Goal: Transaction & Acquisition: Purchase product/service

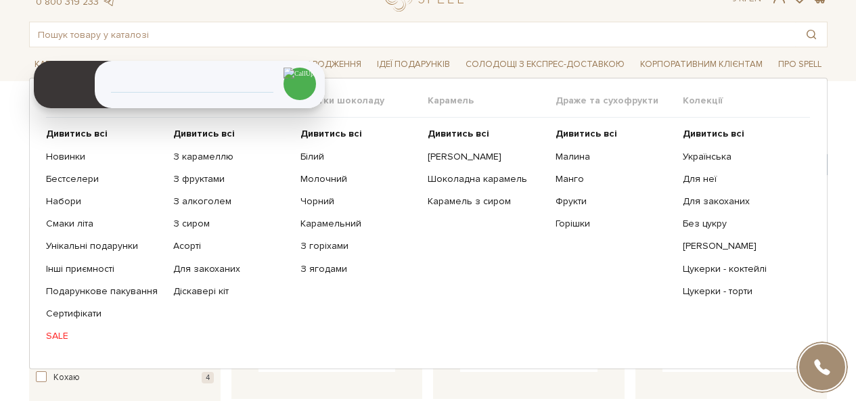
scroll to position [68, 0]
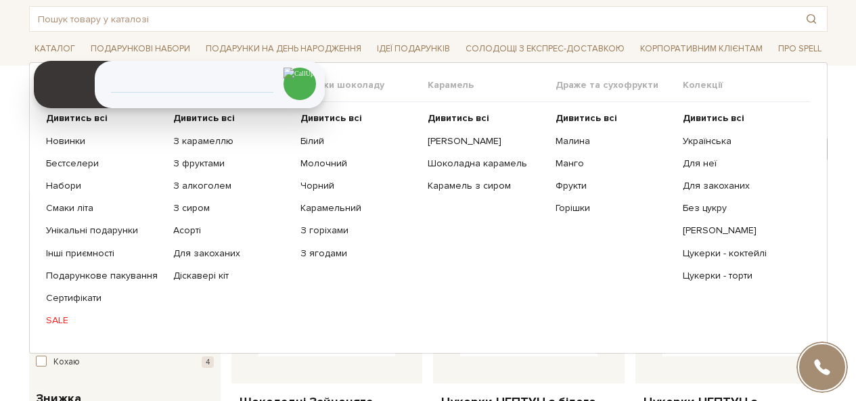
click at [65, 319] on link "SALE" at bounding box center [104, 321] width 117 height 12
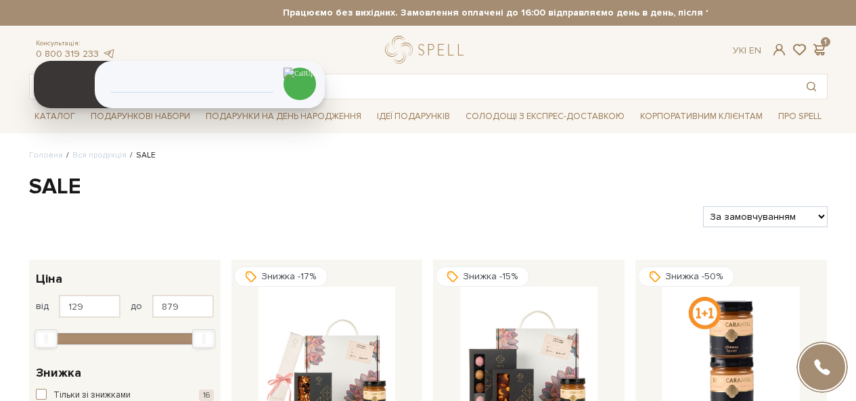
click at [723, 216] on select "За замовчуванням За Ціною (зростання) За Ціною (зменшення) Новинки За популярні…" at bounding box center [765, 216] width 124 height 21
select select "https://spellchocolate.com/our-productions/sale/?sort=p.price&order=ASC"
click at [703, 206] on select "За замовчуванням За Ціною (зростання) За Ціною (зменшення) Новинки За популярні…" at bounding box center [765, 216] width 124 height 21
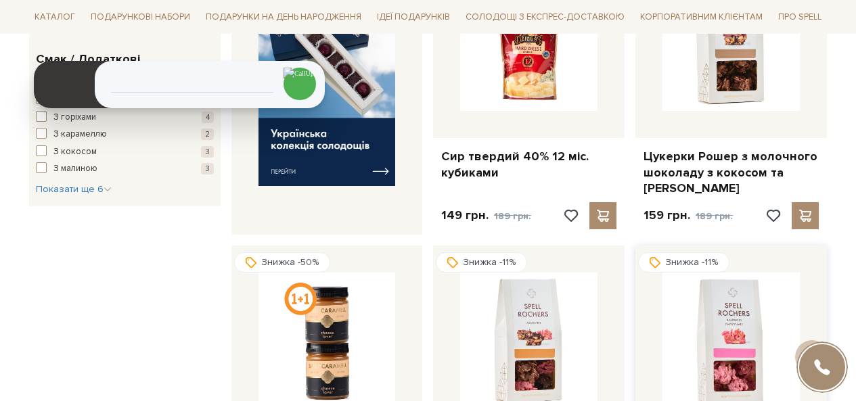
scroll to position [744, 0]
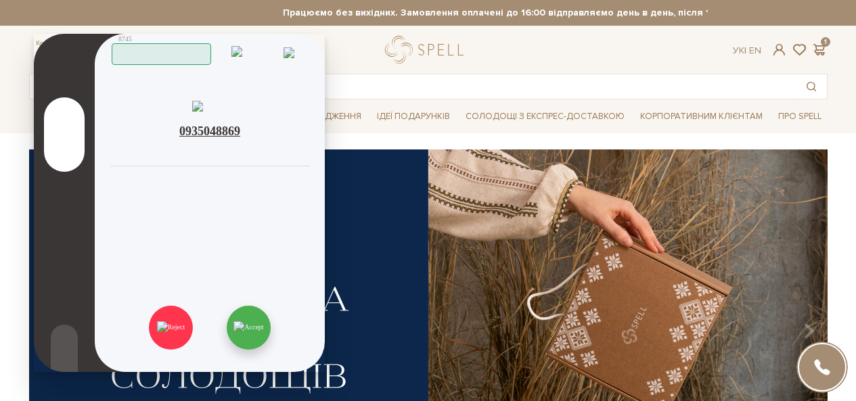
click at [239, 332] on img at bounding box center [248, 327] width 30 height 12
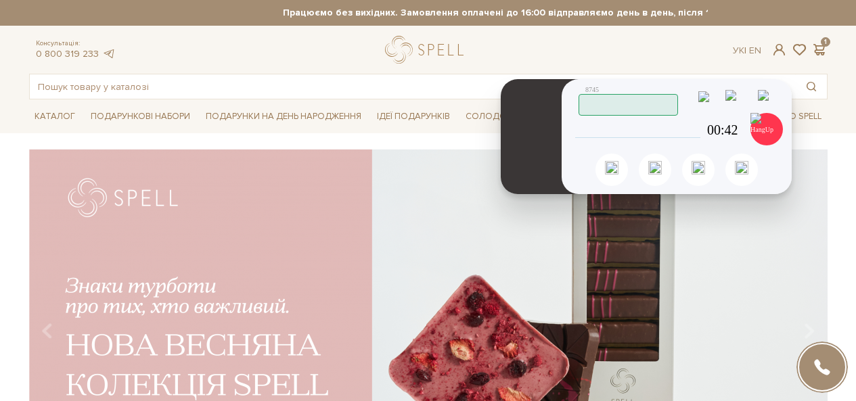
drag, startPoint x: 48, startPoint y: 127, endPoint x: 526, endPoint y: 168, distance: 480.1
click at [526, 168] on header at bounding box center [540, 136] width 78 height 115
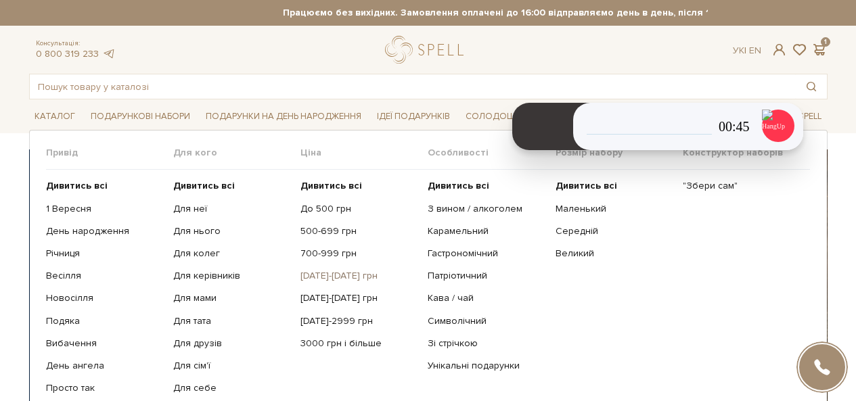
click at [320, 279] on link "[DATE]-[DATE] грн" at bounding box center [358, 276] width 117 height 12
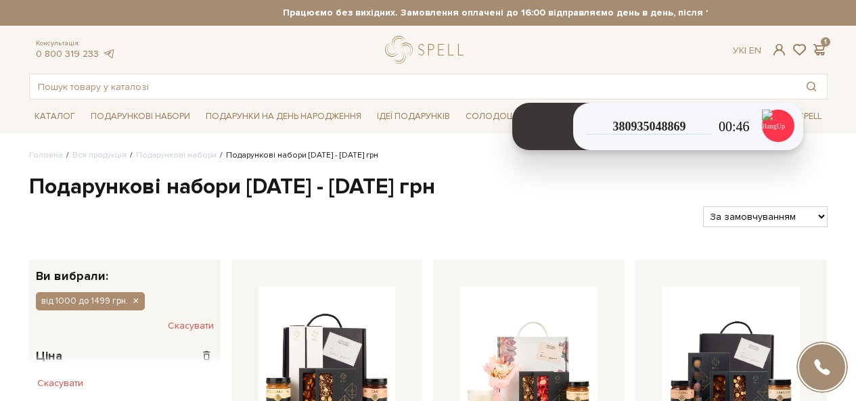
drag, startPoint x: 749, startPoint y: 211, endPoint x: 751, endPoint y: 225, distance: 14.4
click at [749, 211] on select "За замовчуванням За Ціною (зростання) За Ціною (зменшення) Новинки За популярні…" at bounding box center [765, 216] width 124 height 21
select select "https://spellchocolate.com/our-productions/podarunkovi-box/1000-1499?sort=p.pri…"
click at [703, 206] on select "За замовчуванням За Ціною (зростання) За Ціною (зменшення) Новинки За популярні…" at bounding box center [765, 216] width 124 height 21
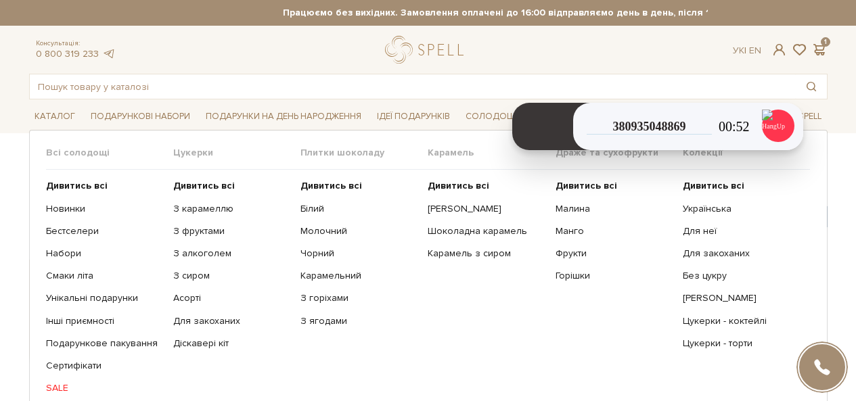
drag, startPoint x: 55, startPoint y: 118, endPoint x: 5, endPoint y: 119, distance: 49.4
click at [5, 119] on div "Каталог Всі солодощі Дивитись всі Новинки Бестселери Набори SALE Білий" at bounding box center [428, 116] width 856 height 34
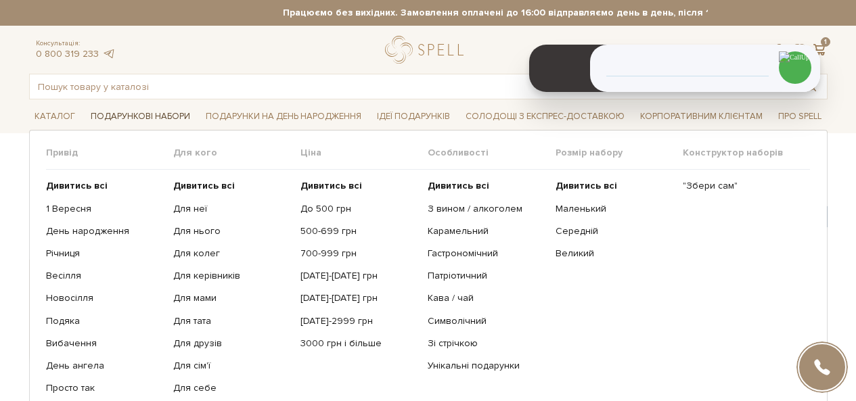
click at [147, 116] on span "Подарункові набори" at bounding box center [140, 116] width 110 height 21
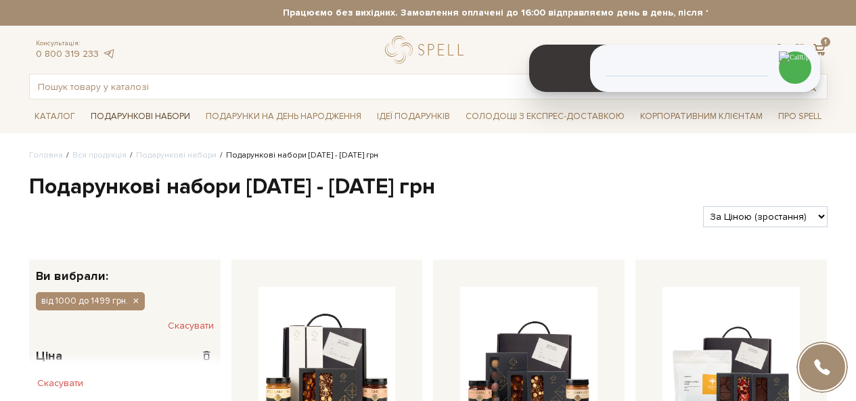
click at [147, 116] on span "Подарункові набори" at bounding box center [140, 116] width 110 height 21
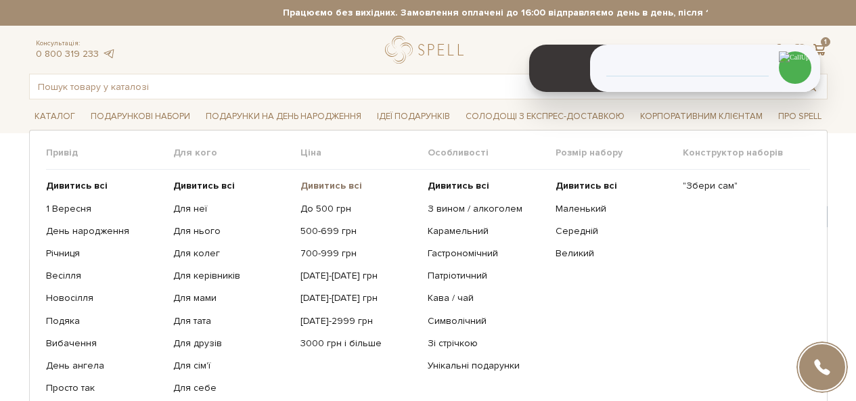
click at [338, 184] on b "Дивитись всі" at bounding box center [331, 186] width 62 height 12
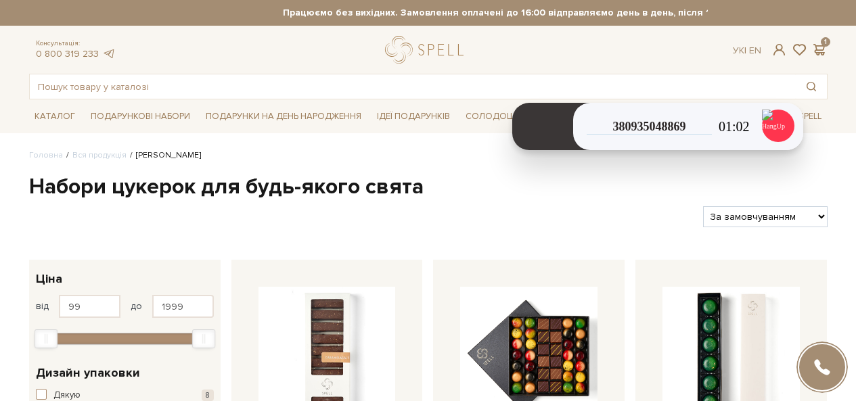
click at [768, 224] on select "За замовчуванням За Ціною (зростання) За Ціною (зменшення) Новинки За популярні…" at bounding box center [765, 216] width 124 height 21
select select "[URL][DOMAIN_NAME]"
click at [703, 206] on select "За замовчуванням За Ціною (зростання) За Ціною (зменшення) Новинки За популярні…" at bounding box center [765, 216] width 124 height 21
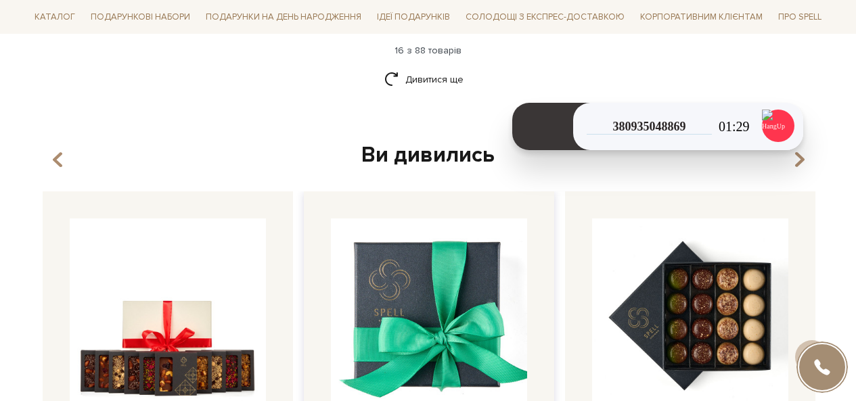
scroll to position [1962, 0]
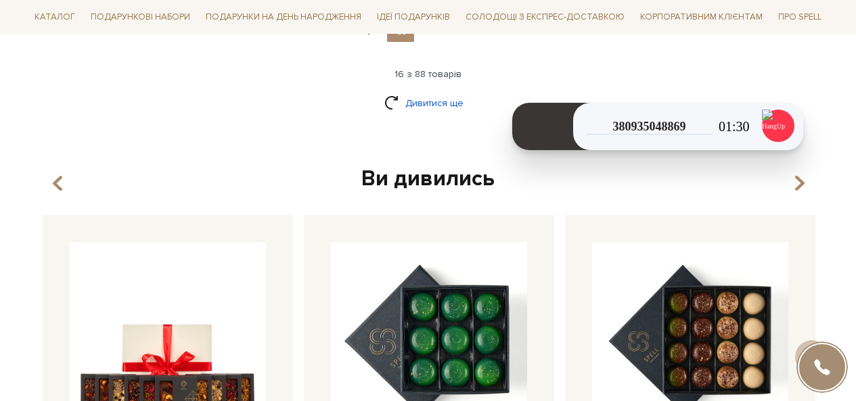
click at [424, 102] on link "Дивитися ще" at bounding box center [428, 103] width 88 height 24
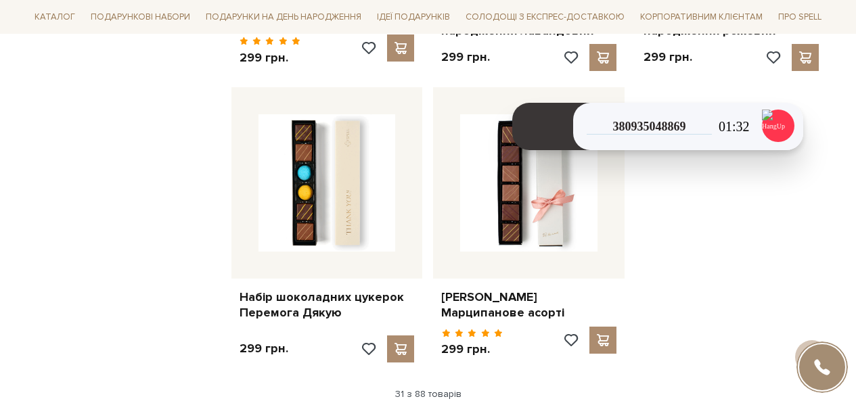
scroll to position [3248, 0]
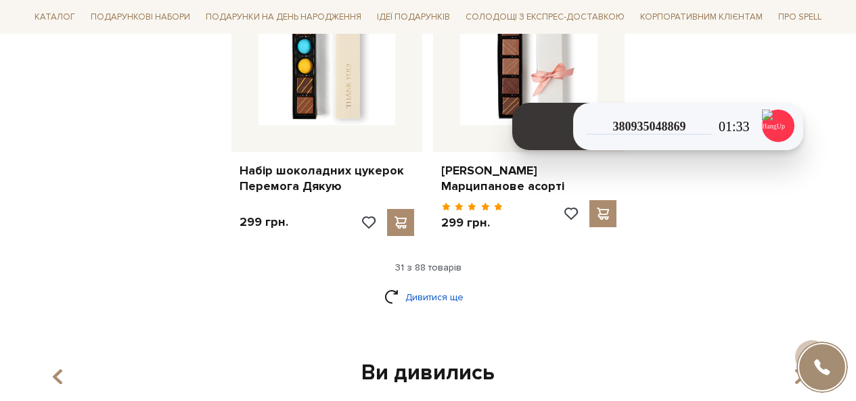
click at [440, 286] on link "Дивитися ще" at bounding box center [428, 298] width 88 height 24
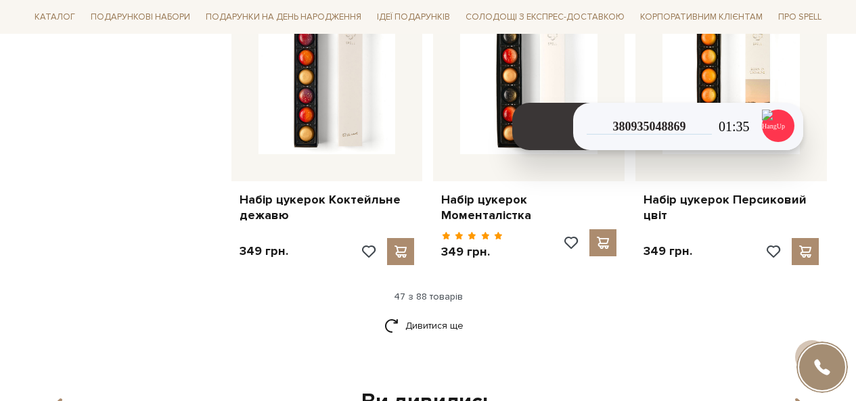
scroll to position [4804, 0]
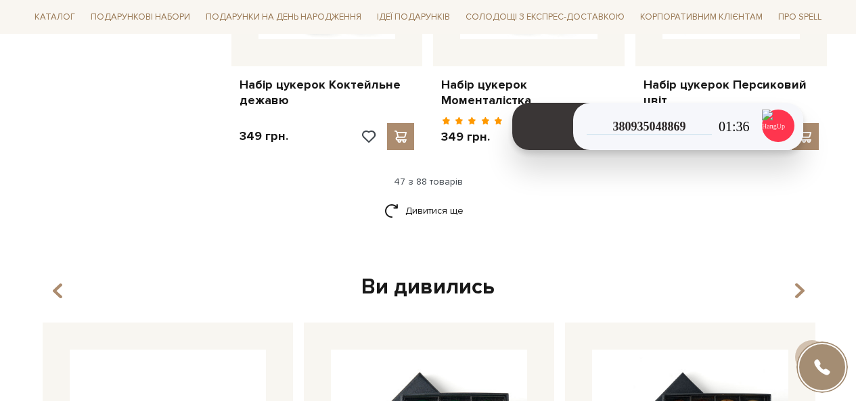
click at [430, 199] on link "Дивитися ще" at bounding box center [428, 211] width 88 height 24
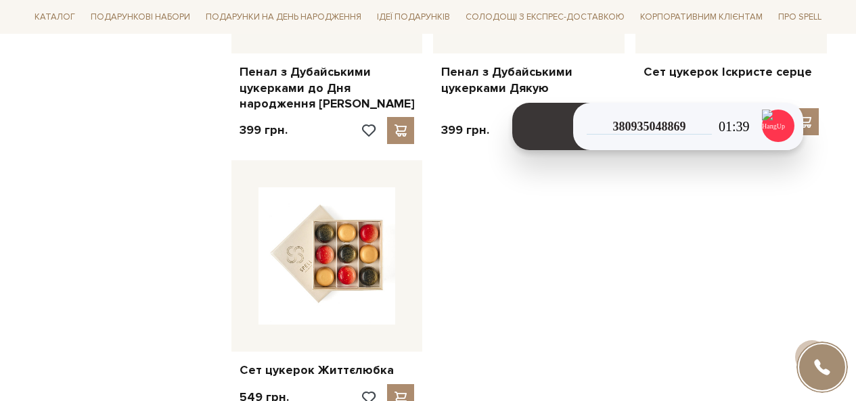
scroll to position [6360, 0]
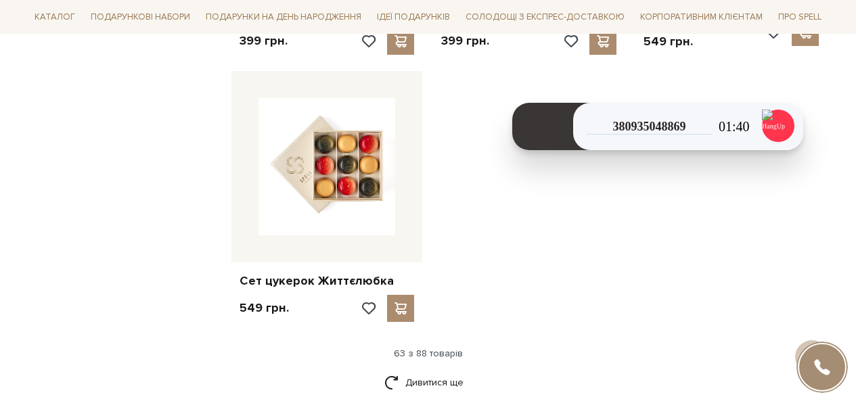
click at [421, 371] on div "Дивитися ще" at bounding box center [428, 391] width 809 height 40
click at [419, 371] on link "Дивитися ще" at bounding box center [428, 383] width 88 height 24
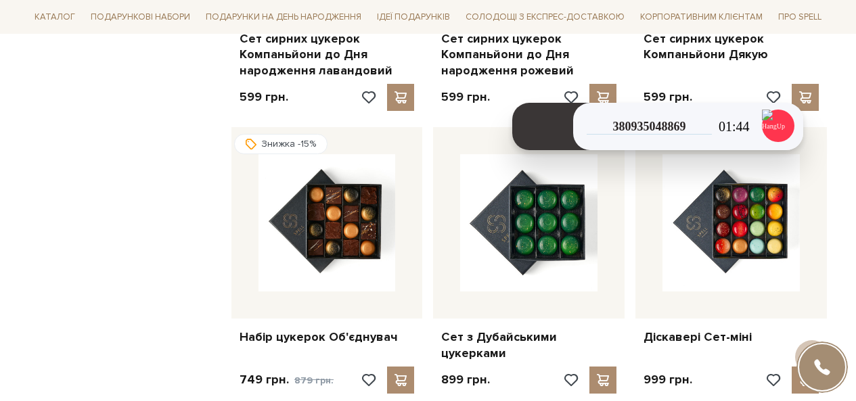
scroll to position [7172, 0]
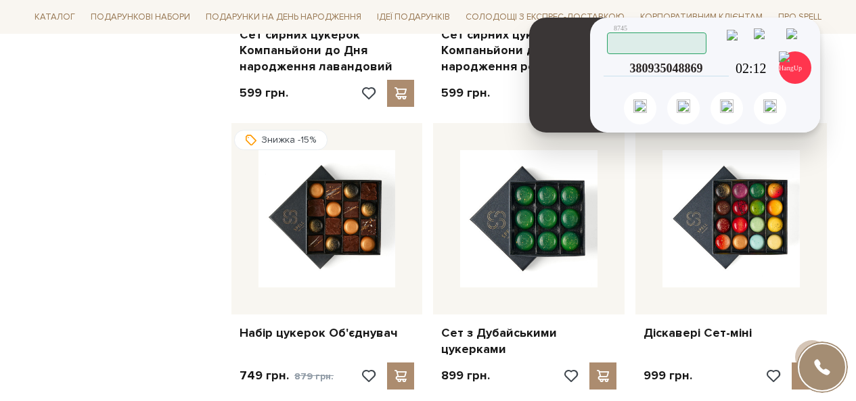
drag, startPoint x: 541, startPoint y: 152, endPoint x: 558, endPoint y: 114, distance: 41.8
click at [558, 114] on header at bounding box center [568, 75] width 78 height 115
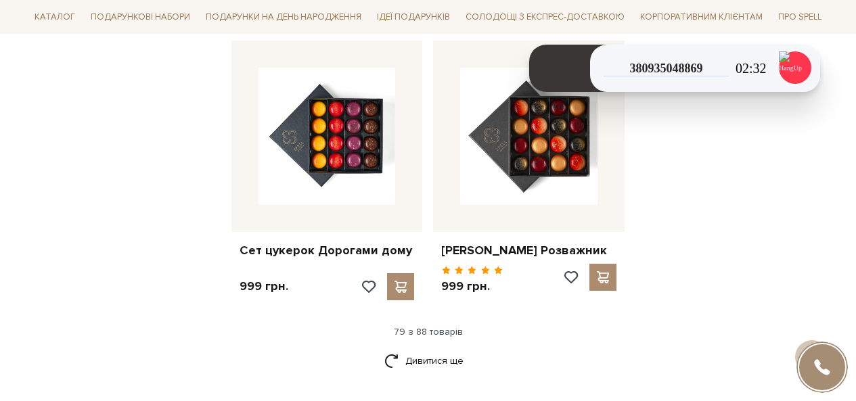
scroll to position [7848, 0]
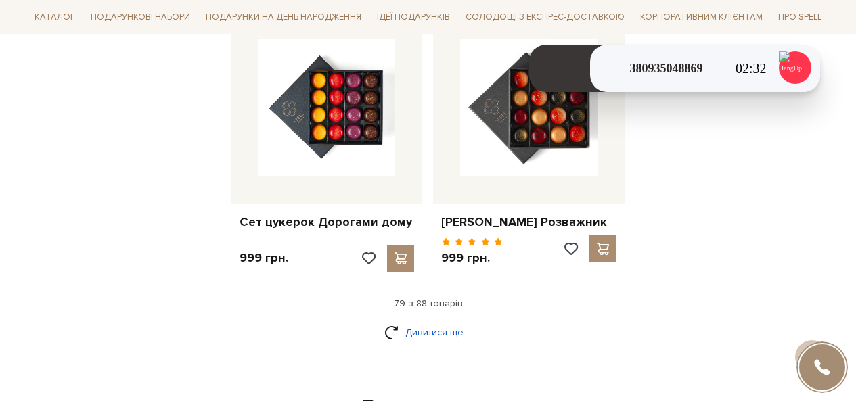
click at [438, 321] on link "Дивитися ще" at bounding box center [428, 333] width 88 height 24
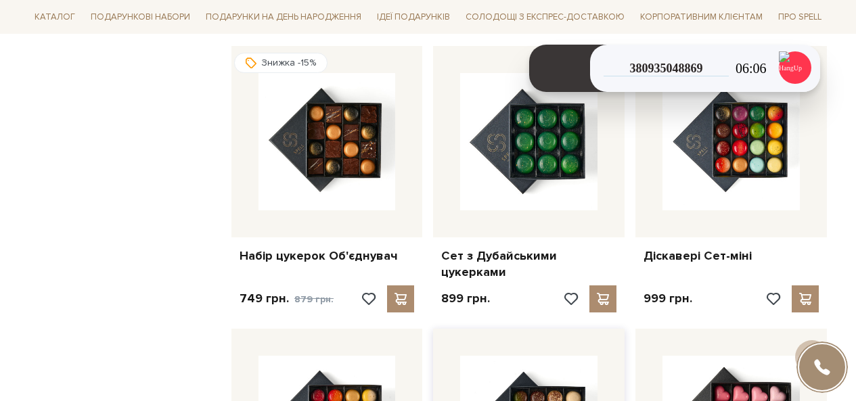
scroll to position [7104, 0]
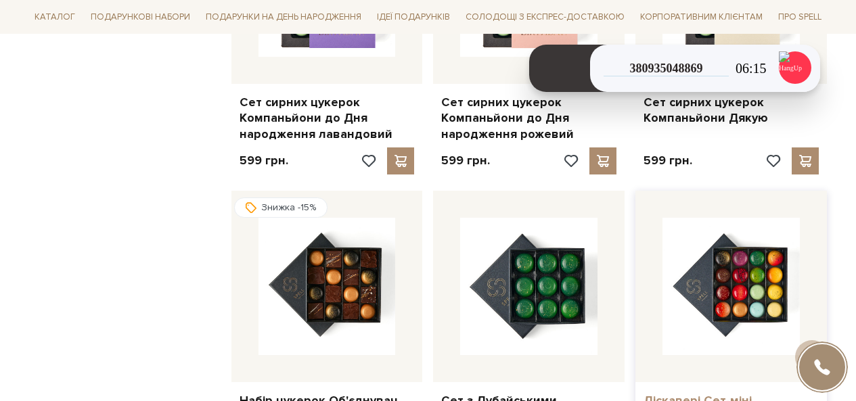
click at [715, 393] on link "Діскавері Сет-міні" at bounding box center [730, 401] width 175 height 16
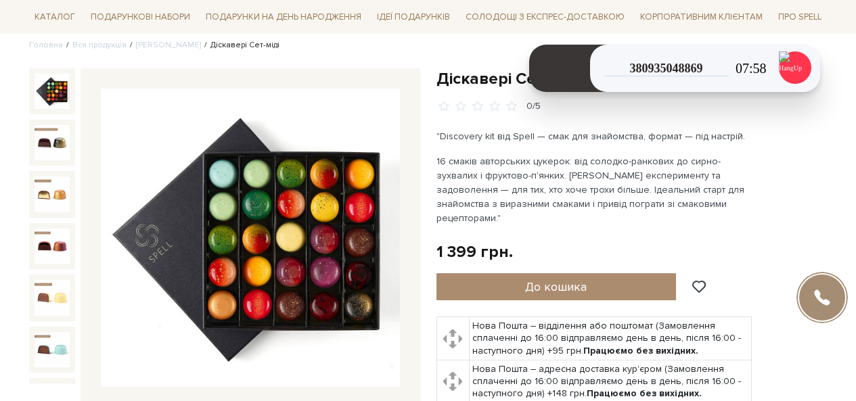
scroll to position [68, 0]
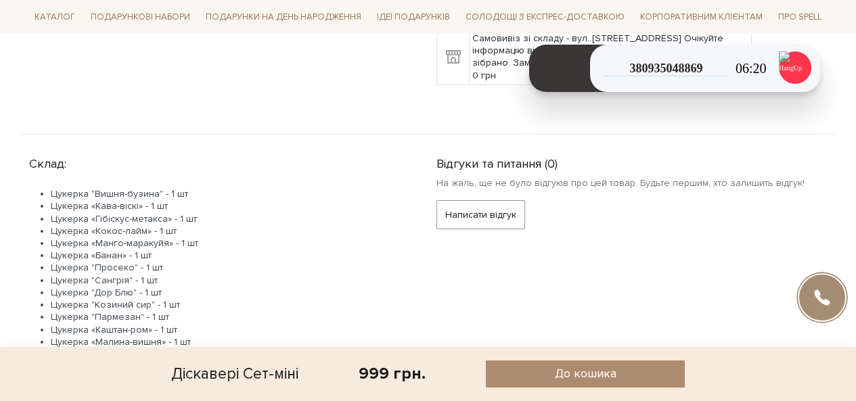
scroll to position [677, 0]
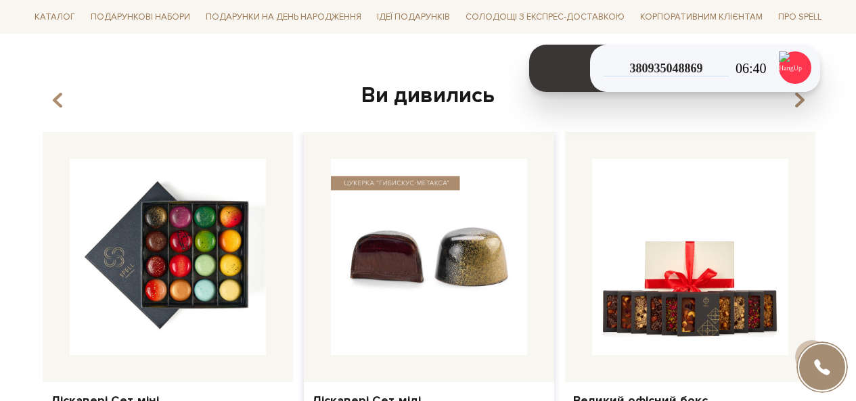
scroll to position [2030, 0]
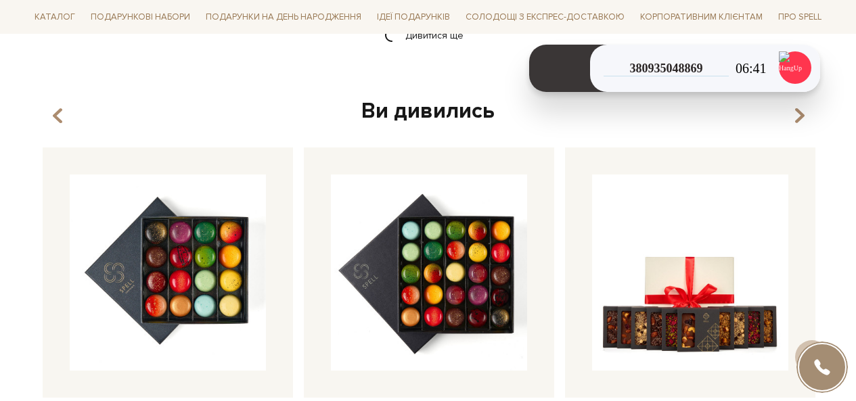
click at [443, 53] on div "Дивитися ще" at bounding box center [428, 44] width 809 height 40
click at [440, 45] on link "Дивитися ще" at bounding box center [428, 36] width 88 height 24
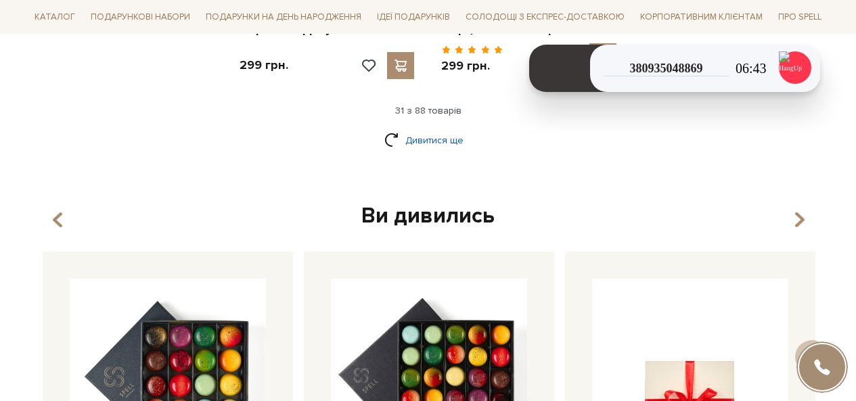
scroll to position [3358, 0]
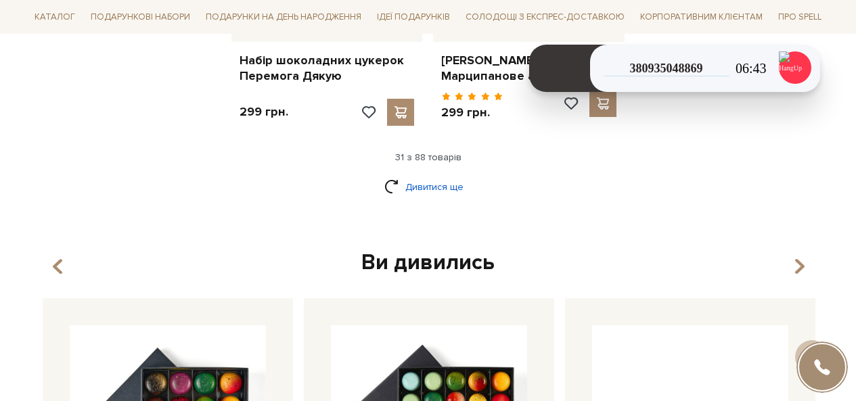
click at [439, 178] on link "Дивитися ще" at bounding box center [428, 187] width 88 height 24
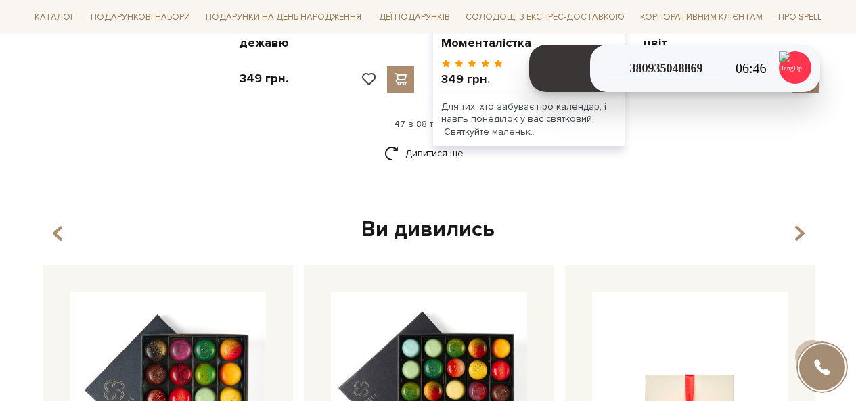
scroll to position [4846, 0]
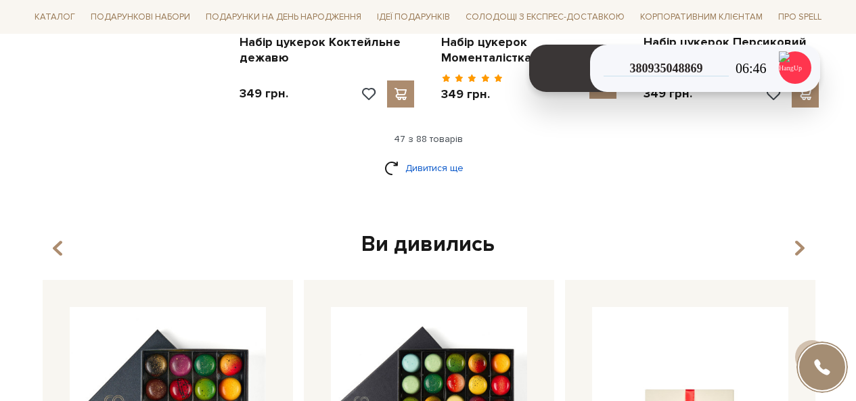
click at [432, 156] on link "Дивитися ще" at bounding box center [428, 168] width 88 height 24
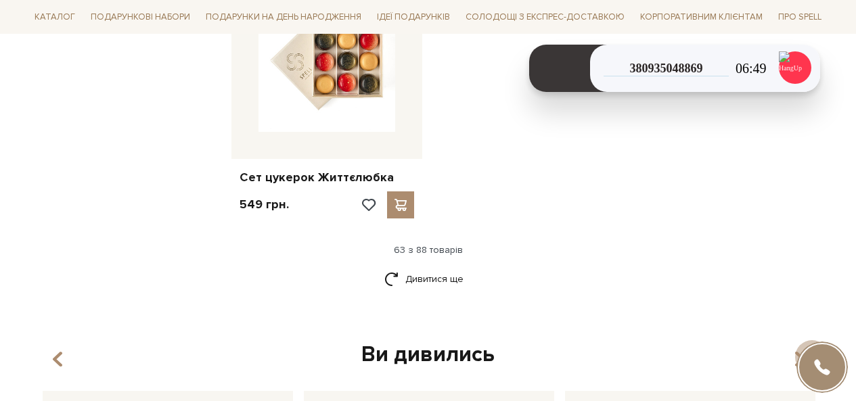
scroll to position [6538, 0]
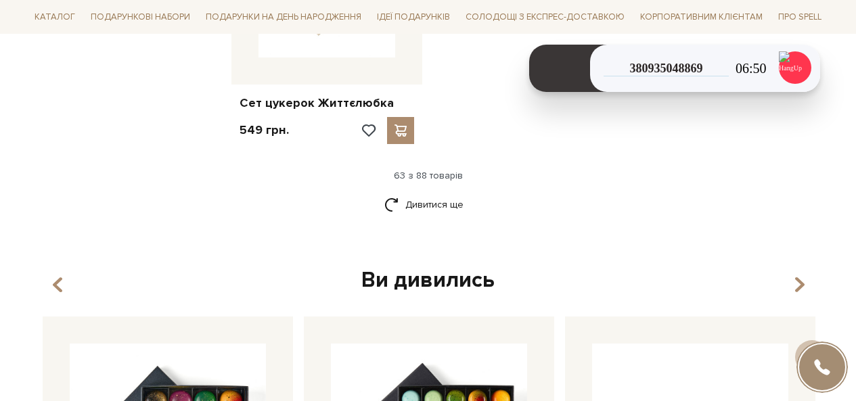
click at [446, 193] on link "Дивитися ще" at bounding box center [428, 205] width 88 height 24
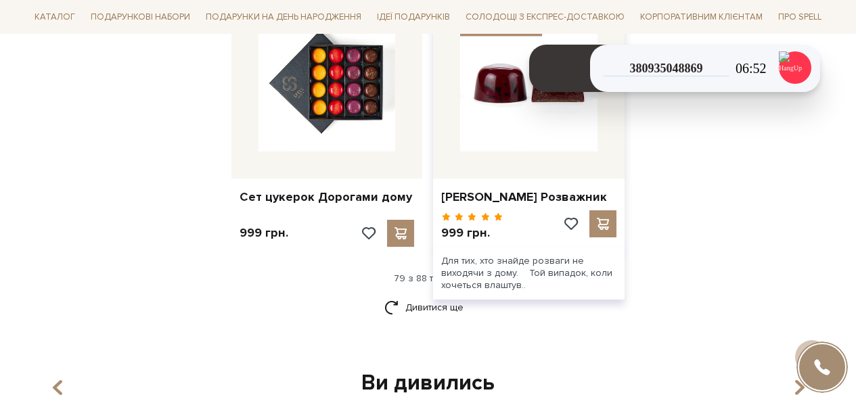
scroll to position [7959, 0]
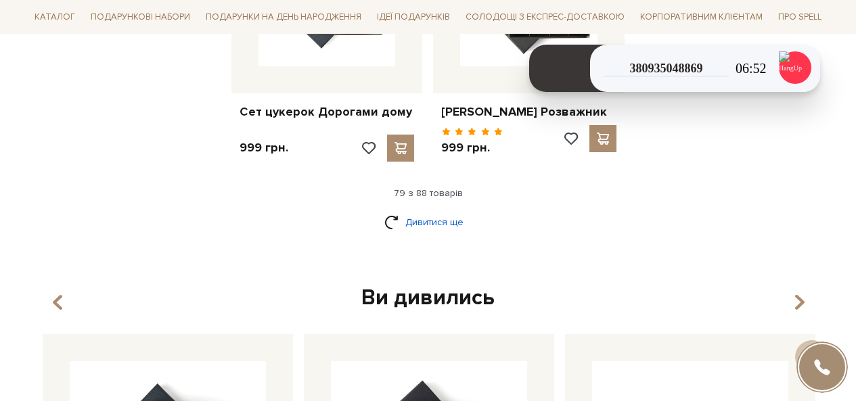
click at [422, 210] on link "Дивитися ще" at bounding box center [428, 222] width 88 height 24
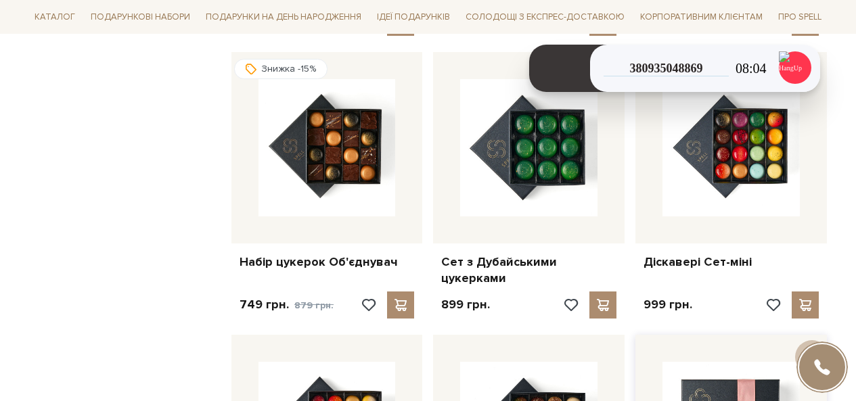
scroll to position [7147, 0]
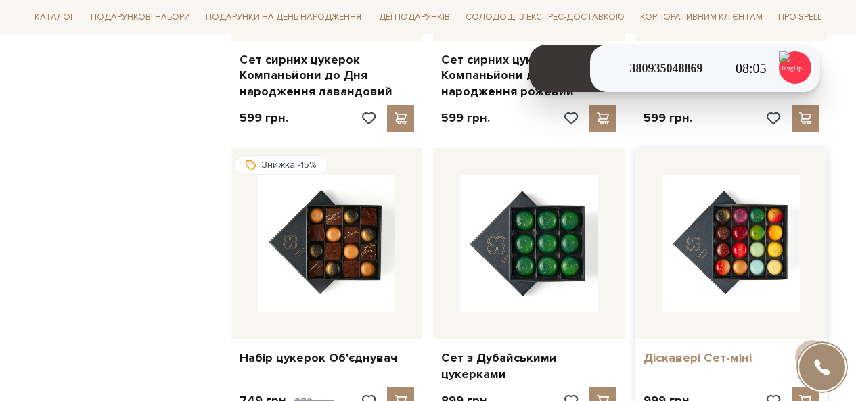
click at [679, 350] on link "Діскавері Сет-міні" at bounding box center [730, 358] width 175 height 16
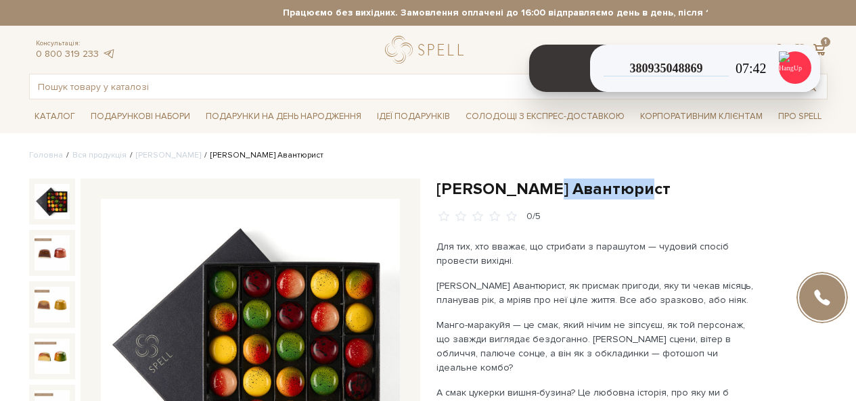
drag, startPoint x: 590, startPoint y: 190, endPoint x: 535, endPoint y: 188, distance: 54.8
click at [535, 188] on h1 "[PERSON_NAME] Авантюрист" at bounding box center [631, 189] width 391 height 21
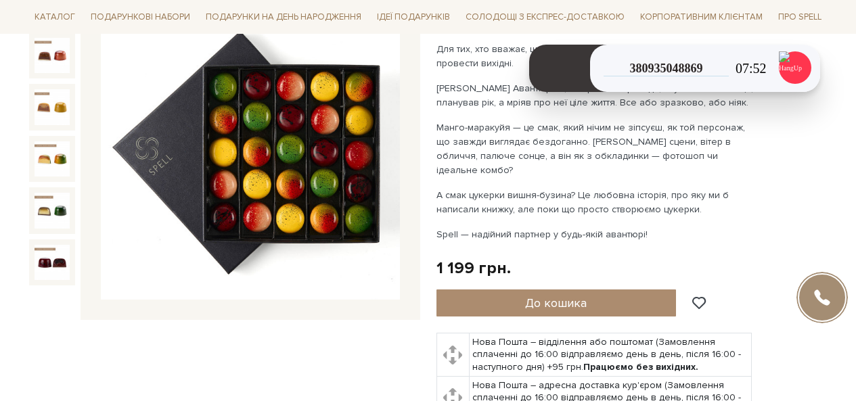
scroll to position [203, 0]
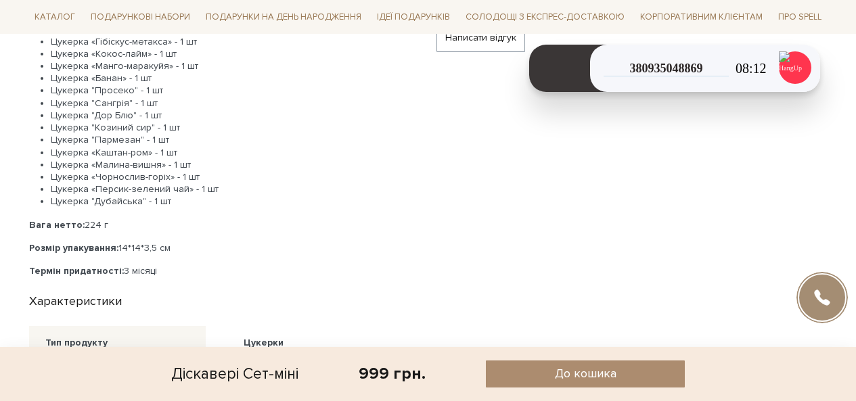
scroll to position [609, 0]
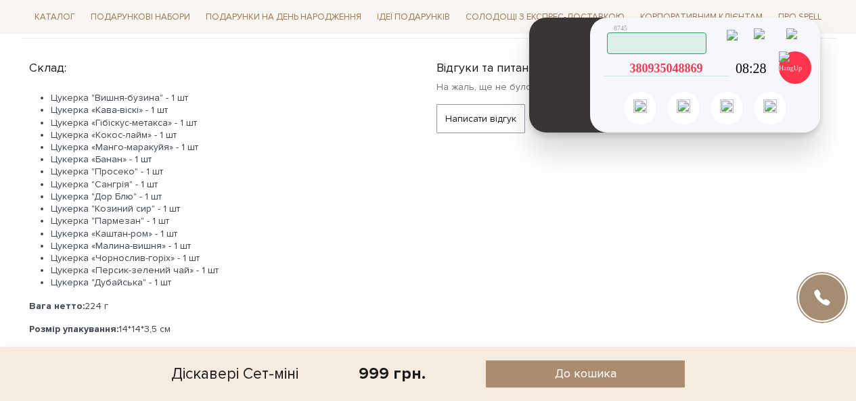
click at [724, 69] on icon at bounding box center [722, 68] width 12 height 12
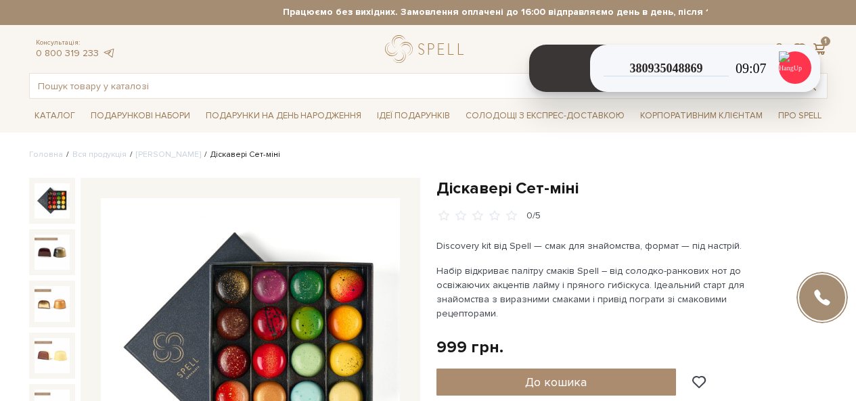
scroll to position [0, 0]
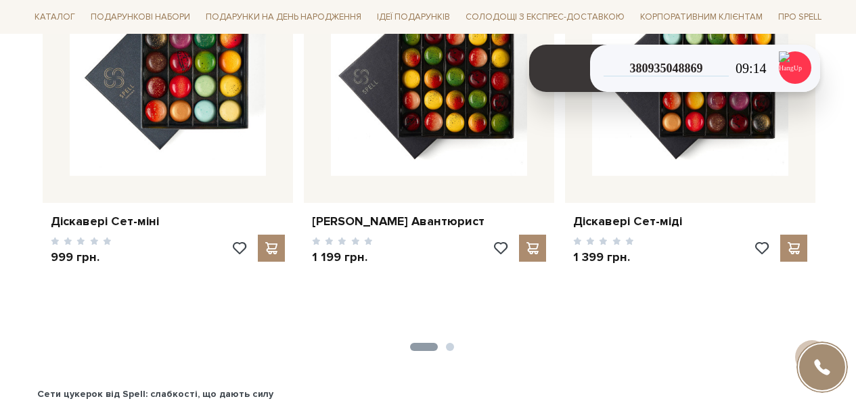
scroll to position [2165, 0]
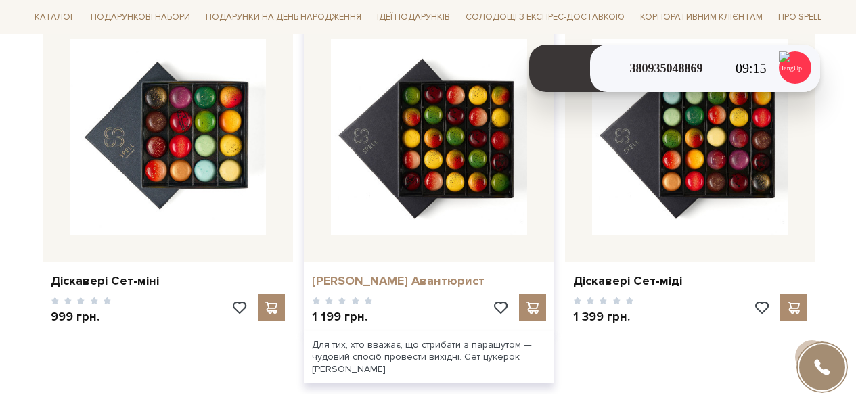
click at [428, 282] on link "[PERSON_NAME] Авантюрист" at bounding box center [429, 281] width 234 height 16
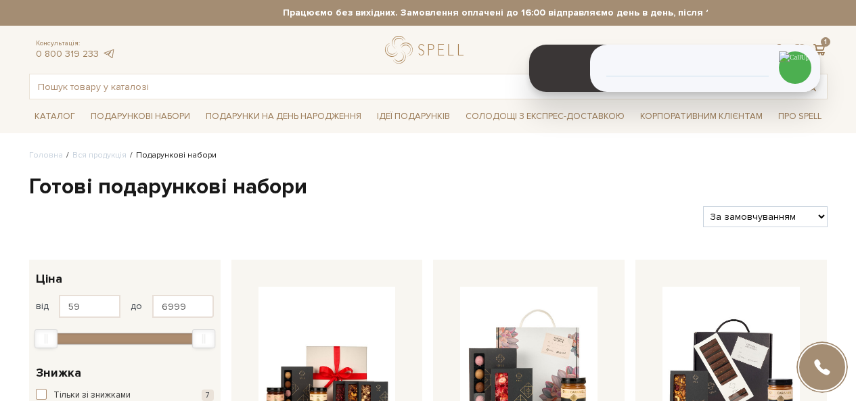
select select "[URL][DOMAIN_NAME]"
click at [703, 206] on select "За замовчуванням За Ціною (зростання) За Ціною (зменшення) Новинки За популярні…" at bounding box center [765, 216] width 124 height 21
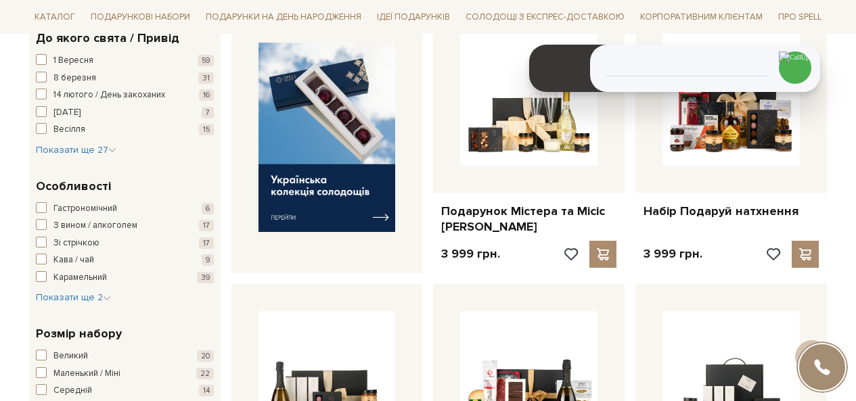
click at [796, 55] on img at bounding box center [795, 66] width 19 height 23
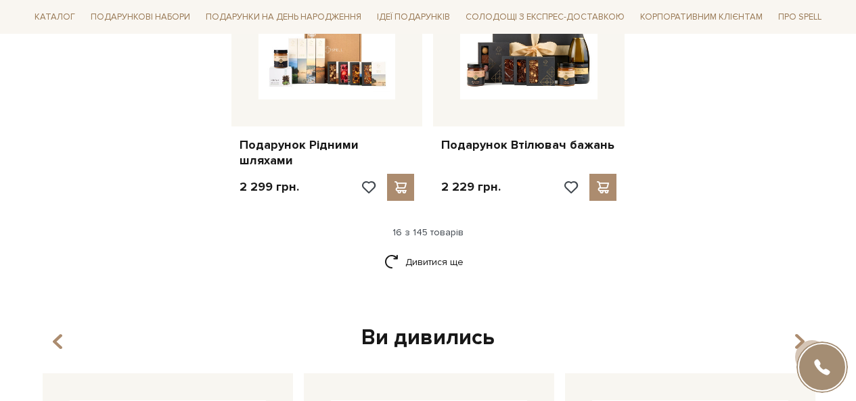
scroll to position [1827, 0]
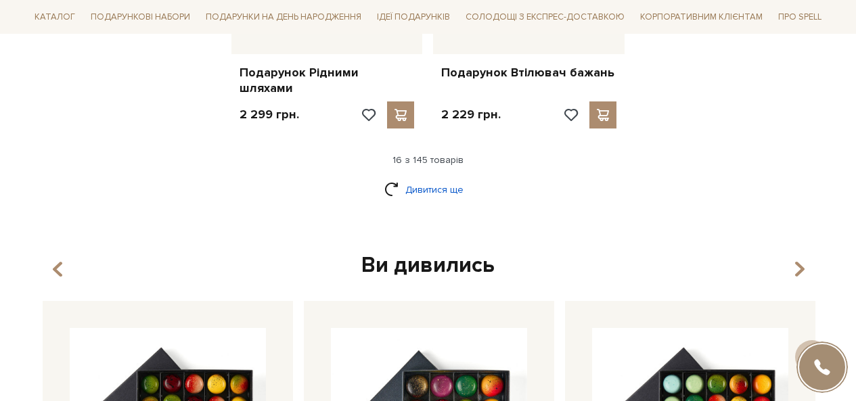
click at [438, 178] on link "Дивитися ще" at bounding box center [428, 190] width 88 height 24
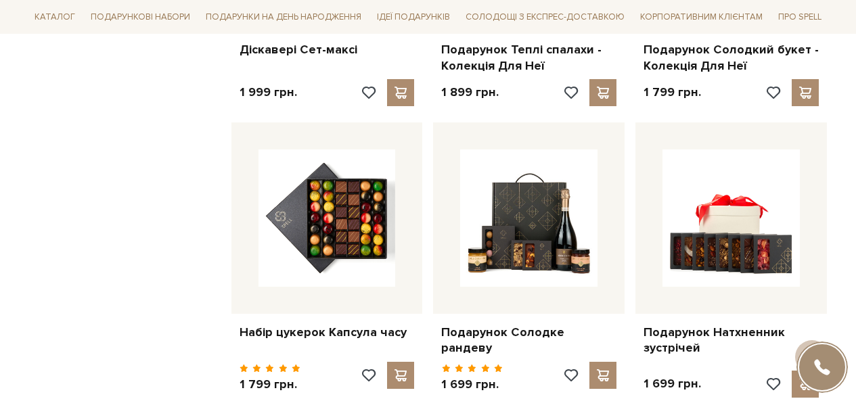
scroll to position [2503, 0]
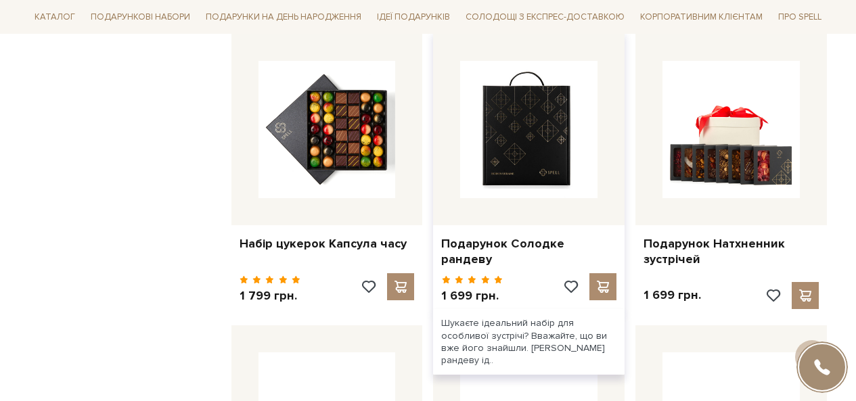
click at [485, 164] on img at bounding box center [528, 129] width 137 height 137
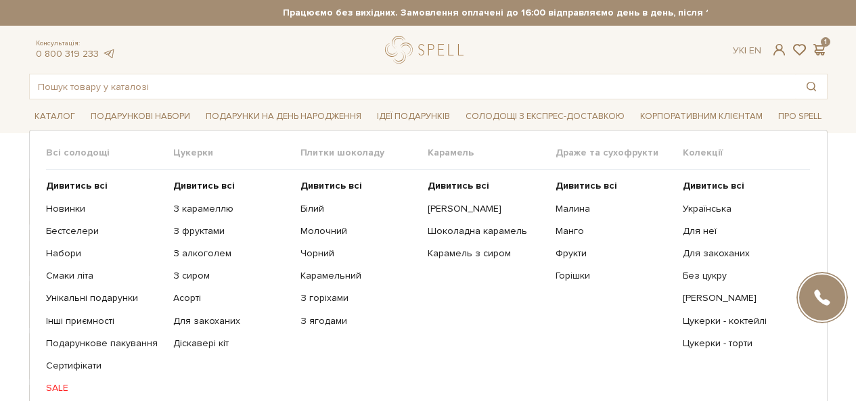
click at [53, 384] on link "SALE" at bounding box center [104, 388] width 117 height 12
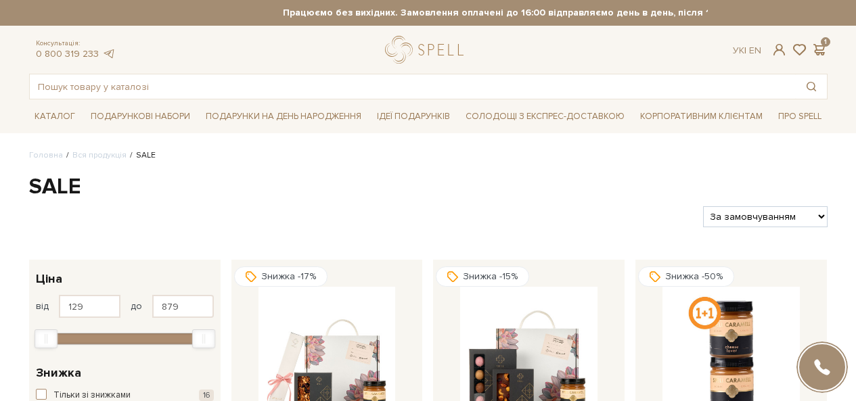
select select "https://spellchocolate.com/our-productions/sale/?sort=p.price&order=ASC"
click at [703, 206] on select "За замовчуванням За Ціною (зростання) За Ціною (зменшення) Новинки За популярні…" at bounding box center [765, 216] width 124 height 21
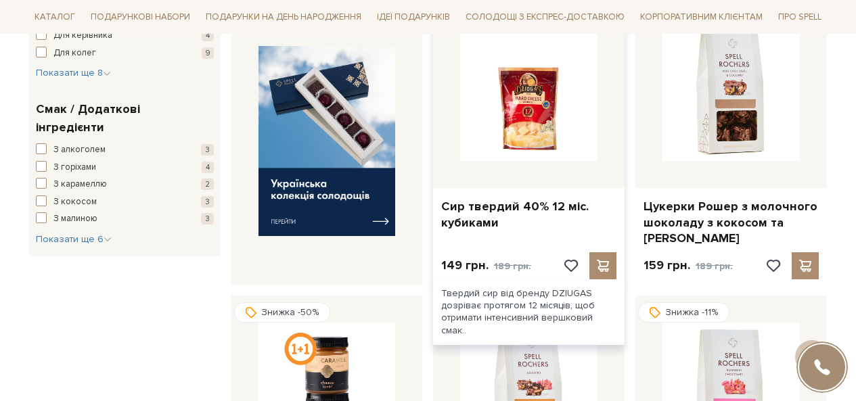
scroll to position [812, 0]
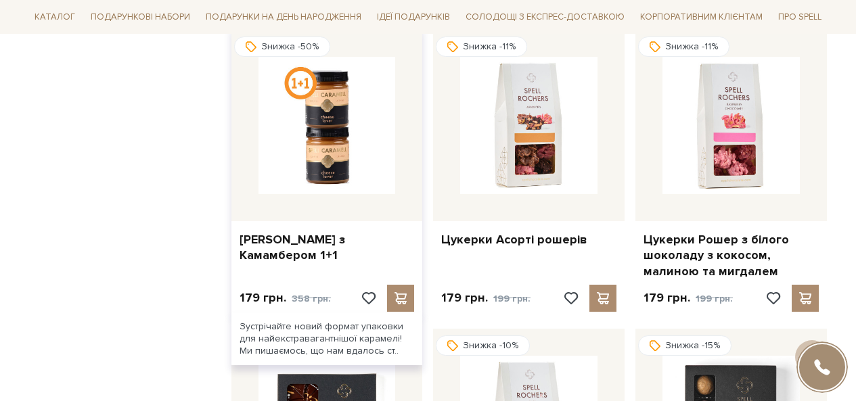
click at [281, 252] on div "[PERSON_NAME] з Камамбером 1+1" at bounding box center [326, 245] width 191 height 48
click at [286, 244] on link "[PERSON_NAME] з Камамбером 1+1" at bounding box center [327, 248] width 175 height 32
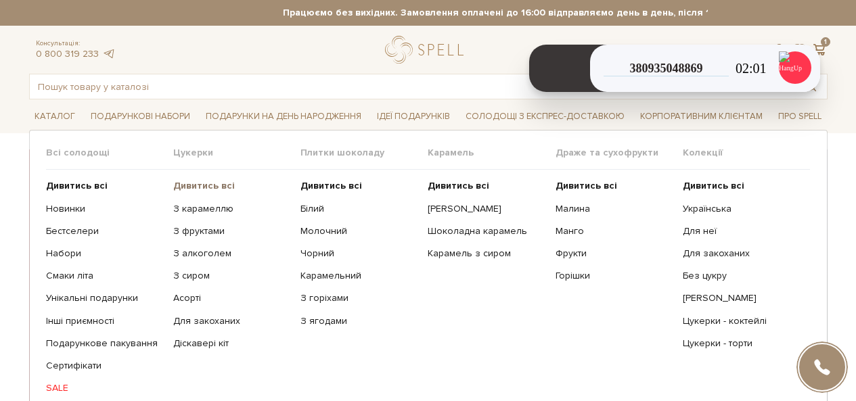
click at [205, 185] on b "Дивитись всі" at bounding box center [204, 186] width 62 height 12
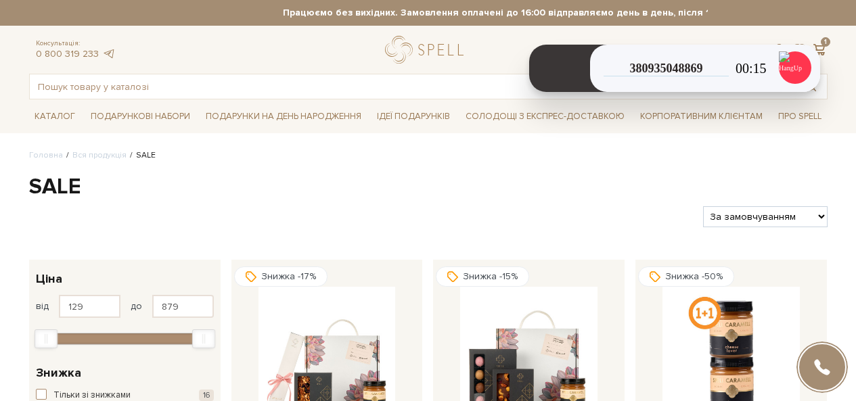
click at [736, 312] on img at bounding box center [730, 355] width 137 height 137
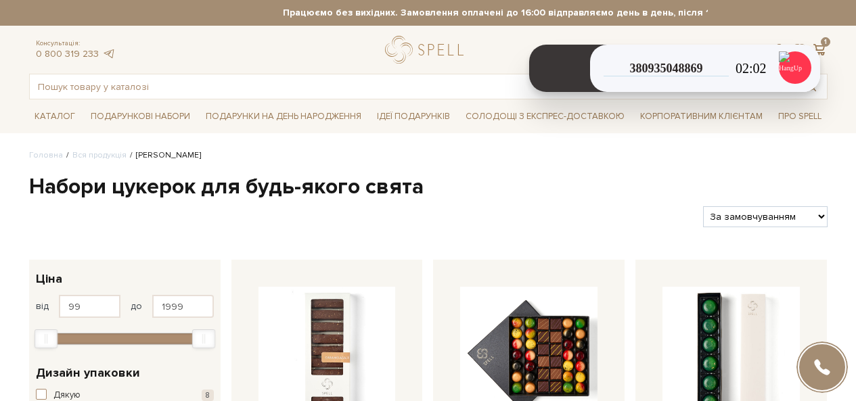
select select "https://spellchocolate.com/our-productions/seti-cukerok/?sort=p.price&order=ASC"
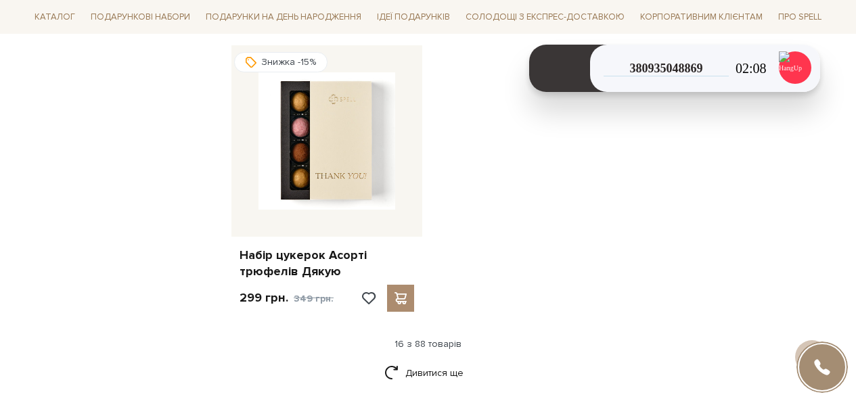
scroll to position [1827, 0]
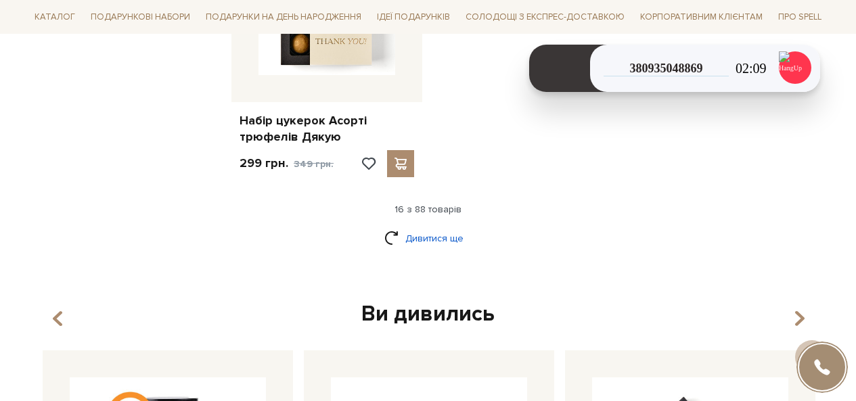
click at [422, 247] on link "Дивитися ще" at bounding box center [428, 239] width 88 height 24
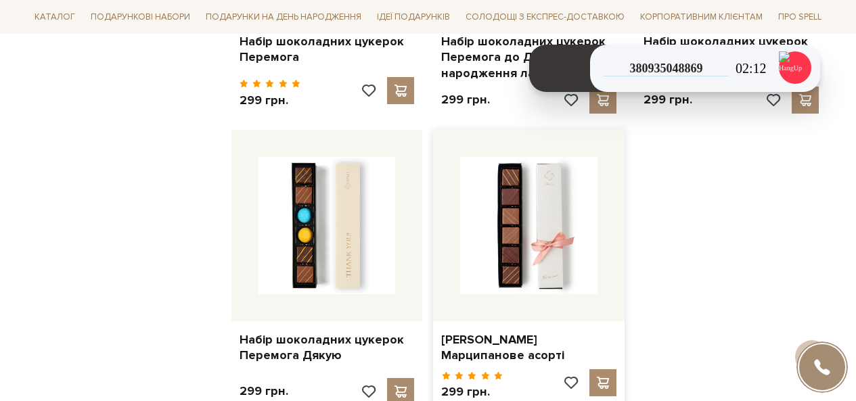
scroll to position [3248, 0]
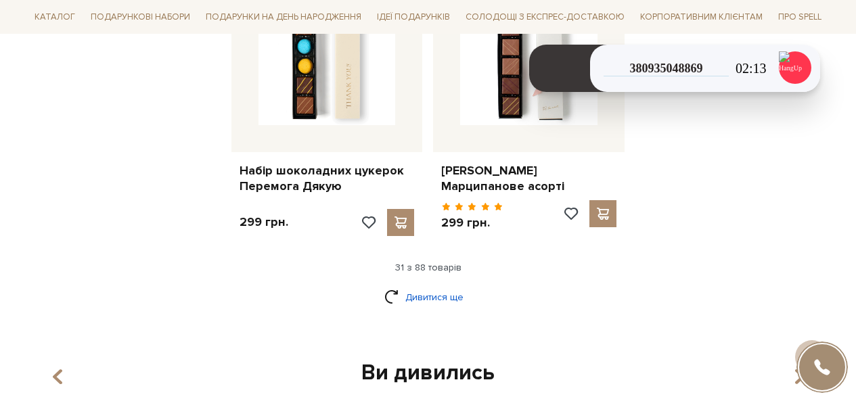
click at [395, 286] on link "Дивитися ще" at bounding box center [428, 298] width 88 height 24
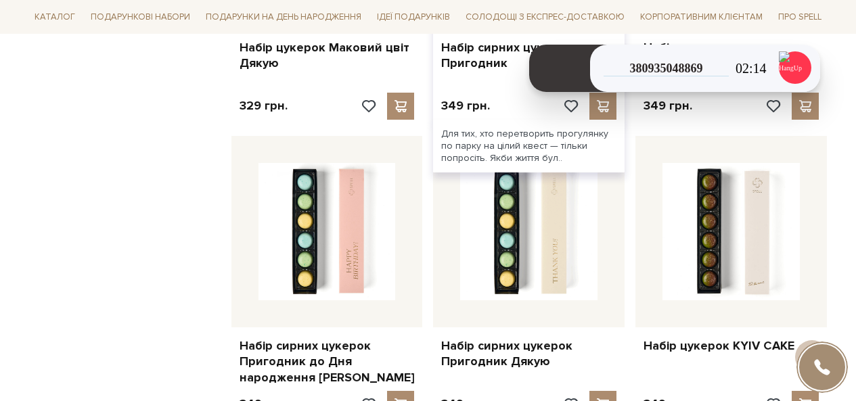
scroll to position [3992, 0]
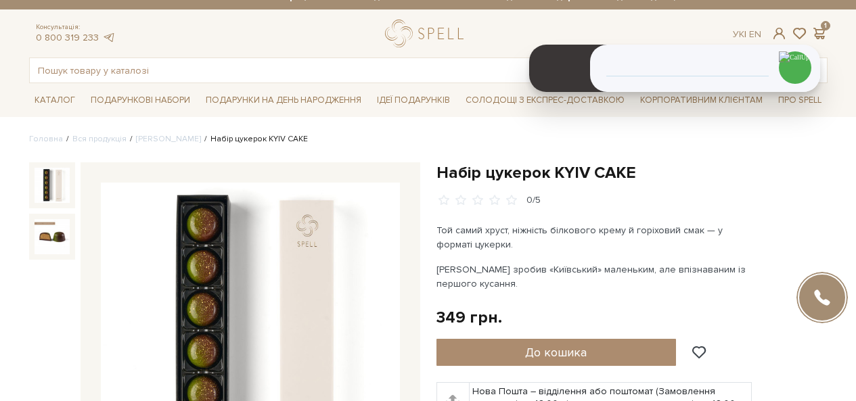
scroll to position [474, 0]
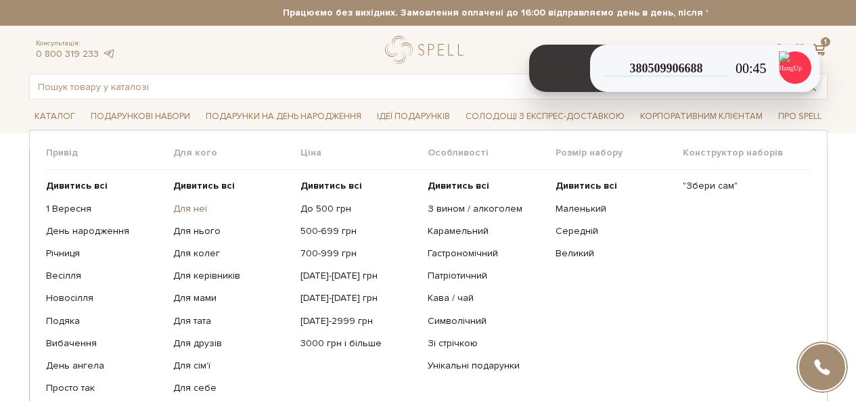
click at [196, 203] on link "Для неї" at bounding box center [231, 209] width 117 height 12
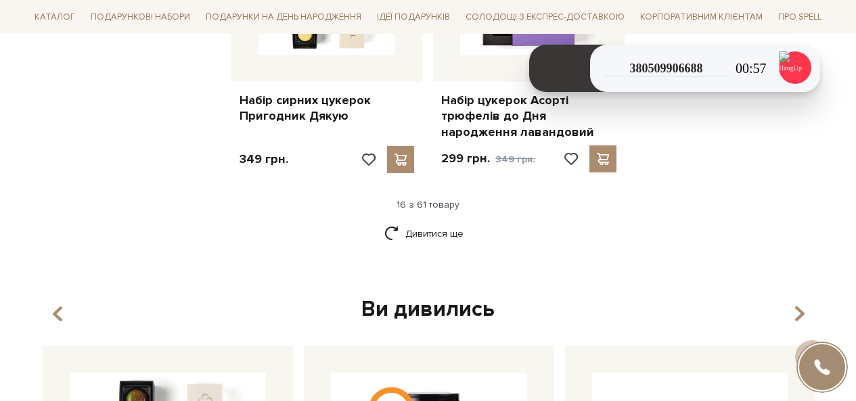
scroll to position [1894, 0]
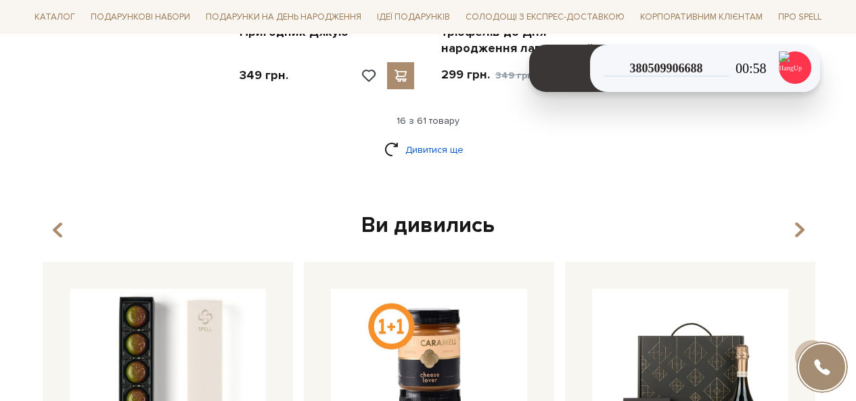
click at [412, 145] on link "Дивитися ще" at bounding box center [428, 150] width 88 height 24
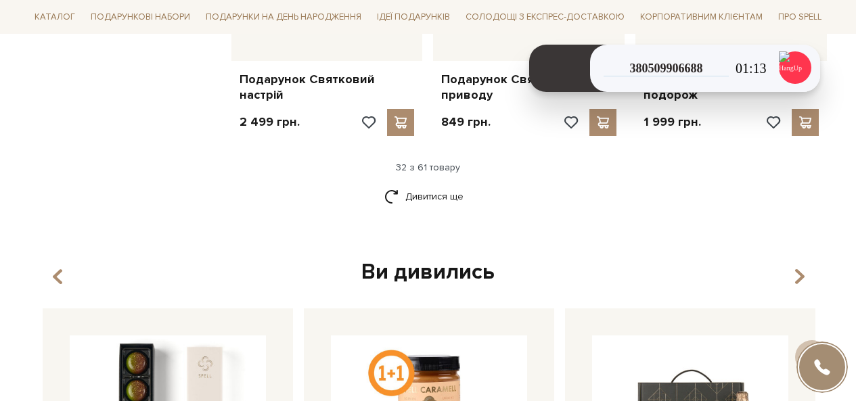
scroll to position [3315, 0]
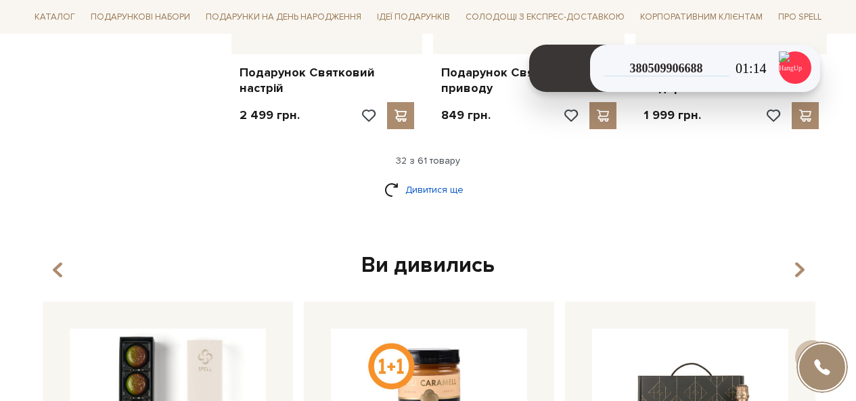
click at [397, 178] on link "Дивитися ще" at bounding box center [428, 190] width 88 height 24
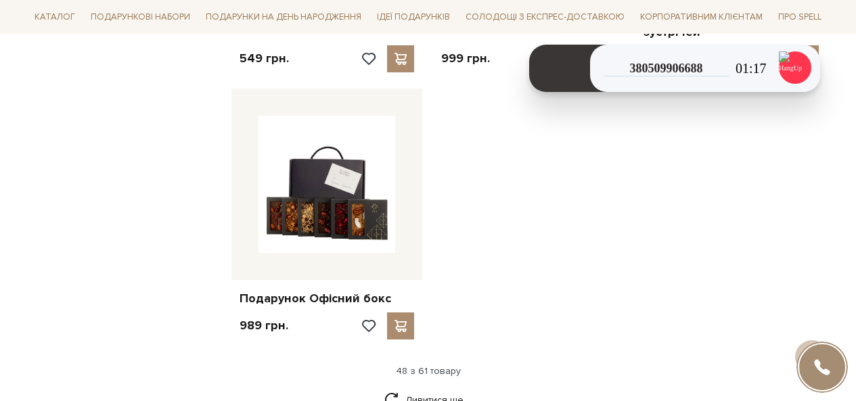
scroll to position [4804, 0]
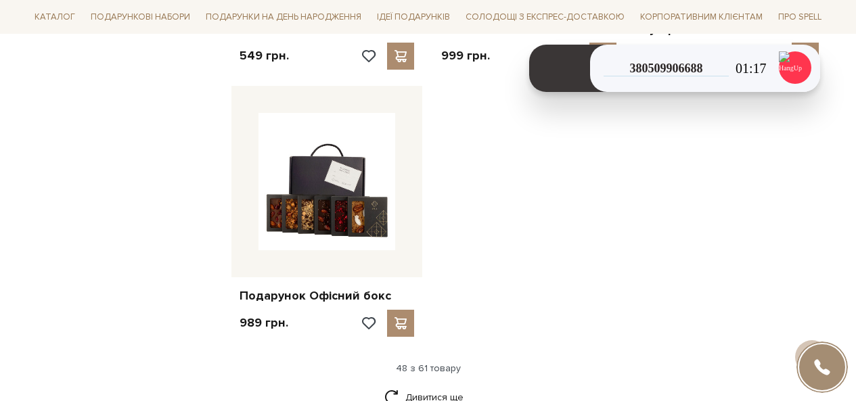
click at [433, 386] on div "Дивитися ще" at bounding box center [428, 406] width 809 height 40
click at [434, 386] on link "Дивитися ще" at bounding box center [428, 398] width 88 height 24
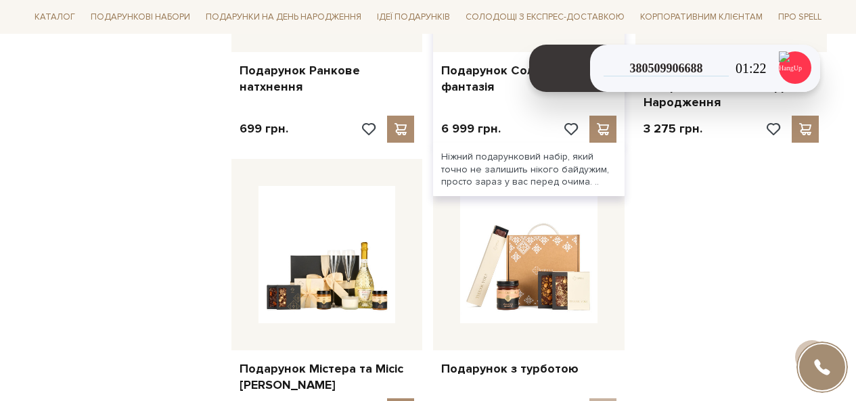
scroll to position [6157, 0]
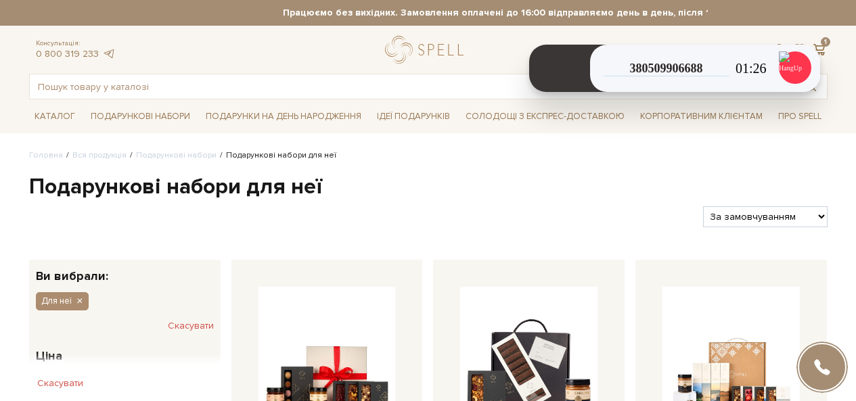
scroll to position [271, 0]
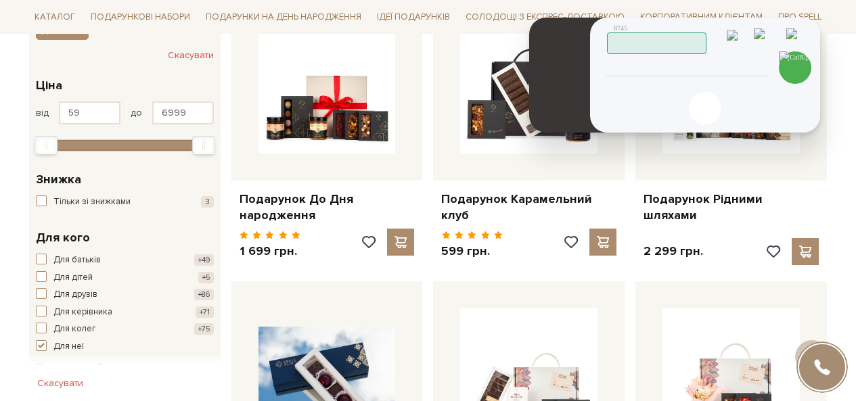
click at [703, 43] on span "Працюю" at bounding box center [703, 43] width 0 height 15
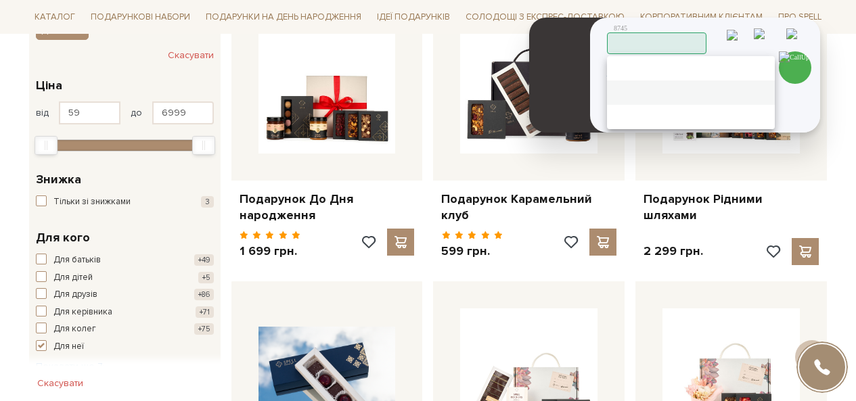
click at [656, 81] on div "Пауза" at bounding box center [691, 93] width 168 height 24
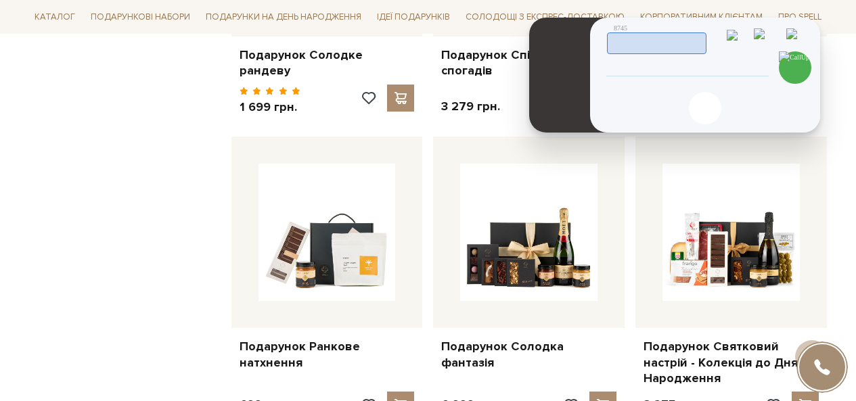
scroll to position [5616, 0]
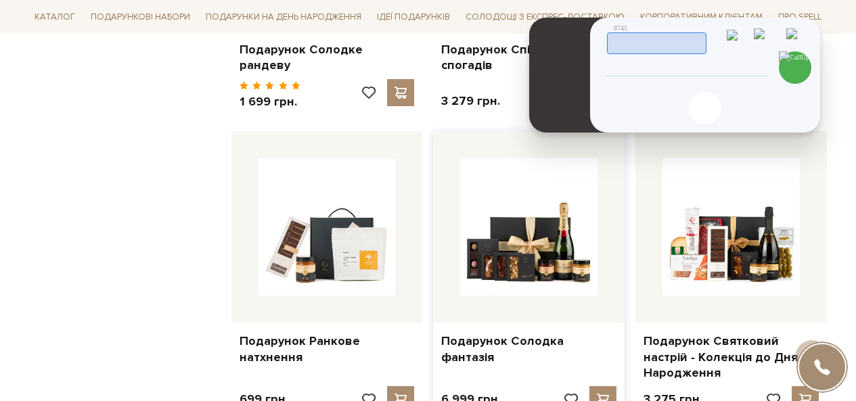
click at [535, 323] on div "Подарунок Солодка фантазія" at bounding box center [528, 347] width 191 height 48
click at [531, 334] on link "Подарунок Солодка фантазія" at bounding box center [528, 350] width 175 height 32
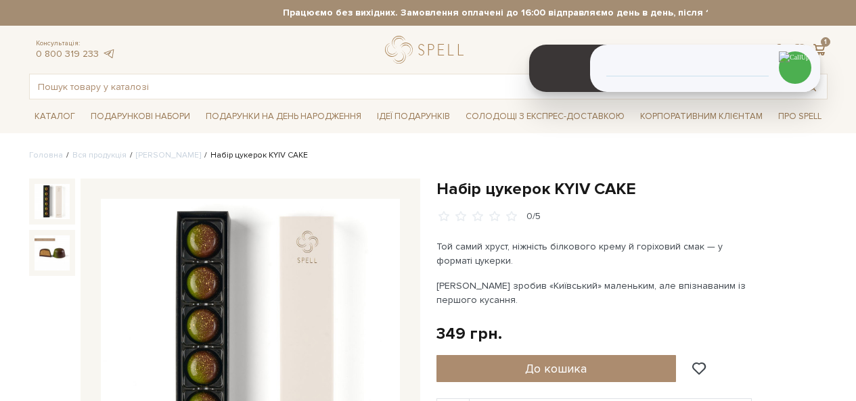
click at [570, 183] on h1 "Набір цукерок KYIV CAKE" at bounding box center [631, 189] width 391 height 21
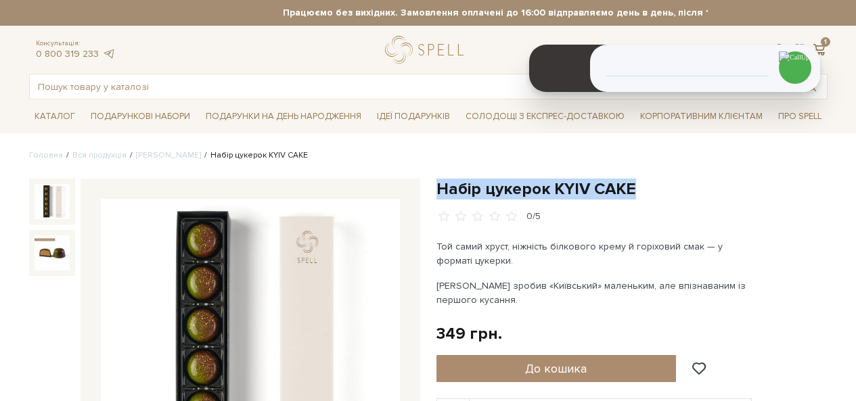
click at [570, 183] on h1 "Набір цукерок KYIV CAKE" at bounding box center [631, 189] width 391 height 21
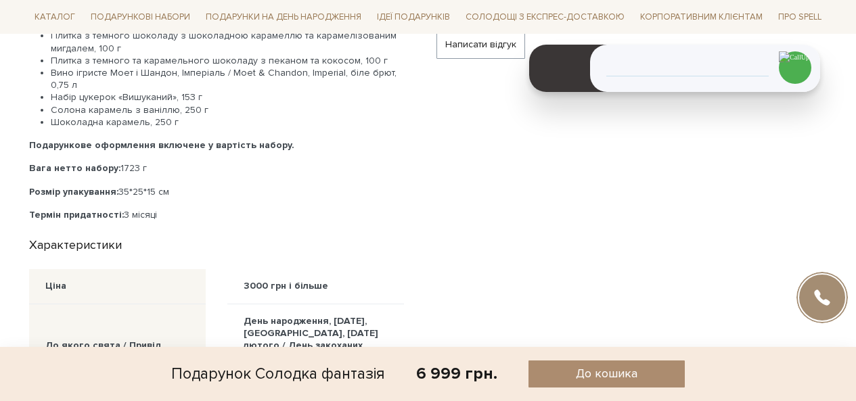
scroll to position [677, 0]
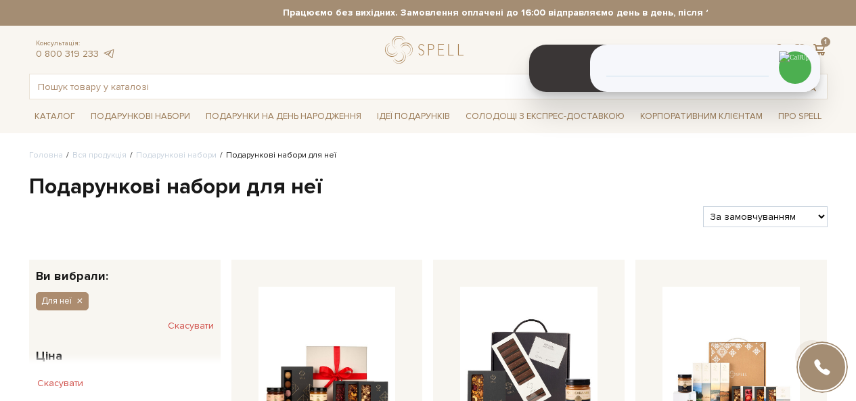
click at [792, 215] on select "За замовчуванням За Ціною (зростання) За Ціною (зменшення) Новинки За популярні…" at bounding box center [765, 216] width 124 height 21
select select "https://spellchocolate.com/our-productions/podarunkovi-box/dlja-neji?sort=p.pri…"
click at [703, 206] on select "За замовчуванням За Ціною (зростання) За Ціною (зменшення) Новинки За популярні…" at bounding box center [765, 216] width 124 height 21
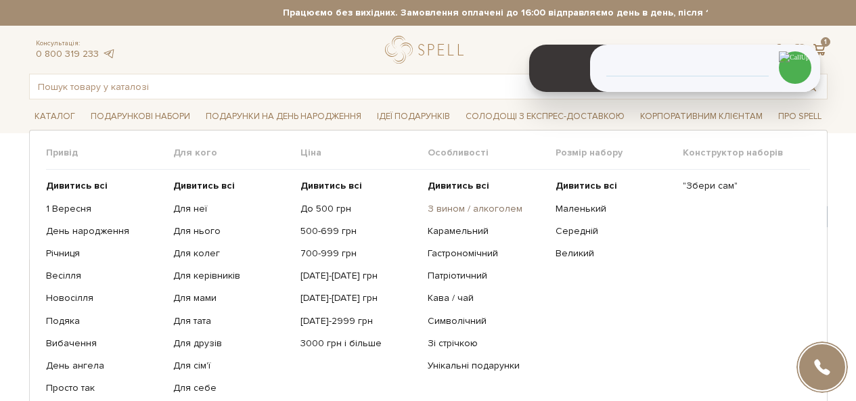
click at [492, 206] on link "З вином / алкоголем" at bounding box center [486, 209] width 117 height 12
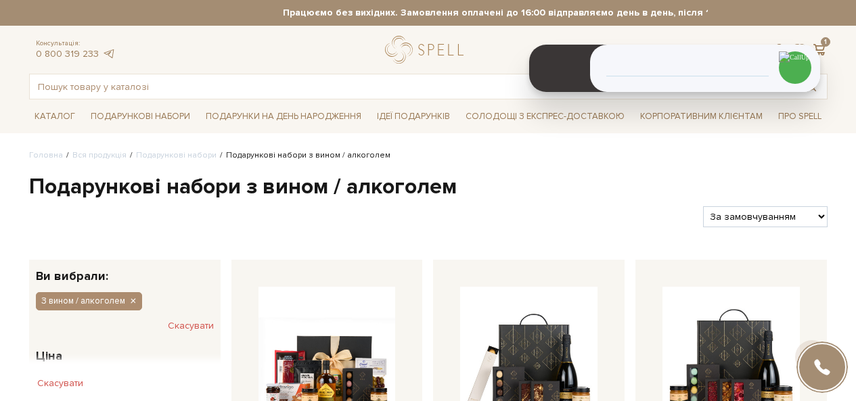
click at [718, 226] on select "За замовчуванням За Ціною (зростання) За Ціною (зменшення) Новинки За популярні…" at bounding box center [765, 216] width 124 height 21
select select "https://spellchocolate.com/our-productions/podarunkovi-box/z-vinom-alkogolem?so…"
click at [703, 206] on select "За замовчуванням За Ціною (зростання) За Ціною (зменшення) Новинки За популярні…" at bounding box center [765, 216] width 124 height 21
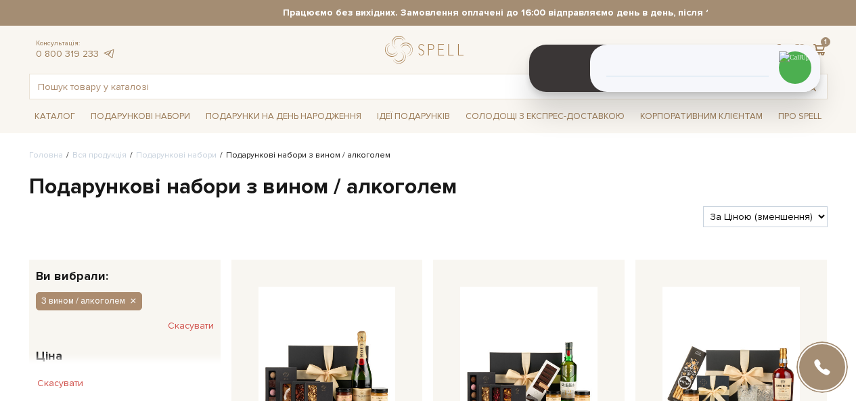
click at [591, 217] on div at bounding box center [361, 216] width 675 height 21
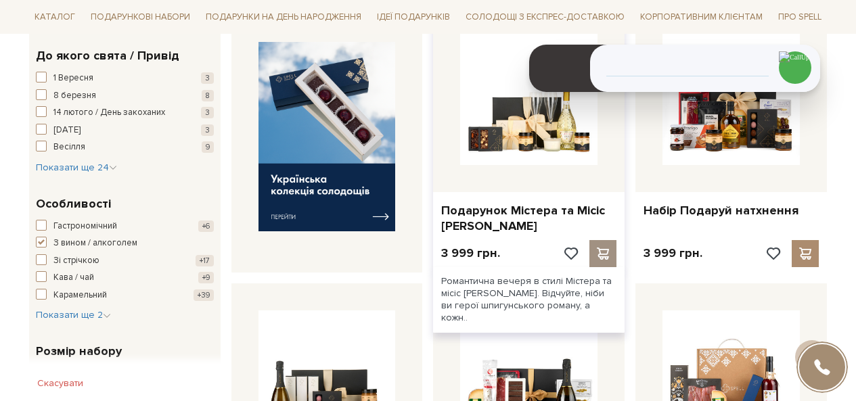
scroll to position [541, 0]
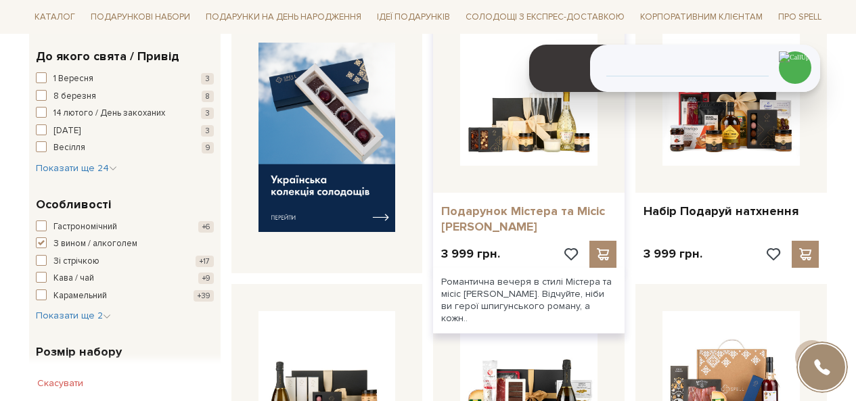
click at [531, 204] on link "Подарунок Містера та Місіс [PERSON_NAME]" at bounding box center [528, 220] width 175 height 32
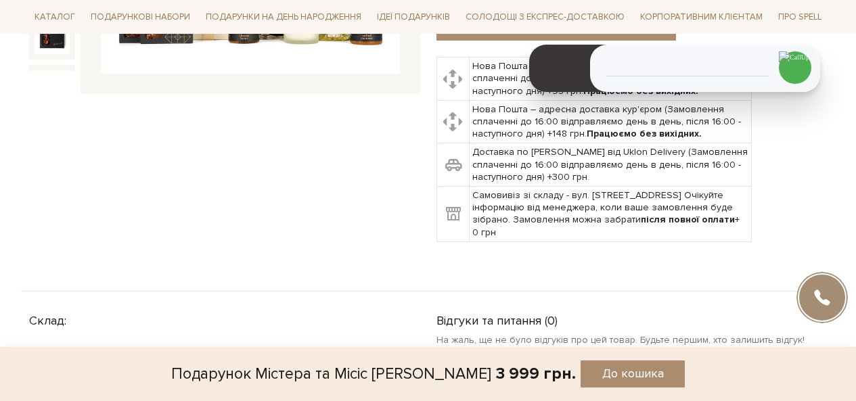
scroll to position [609, 0]
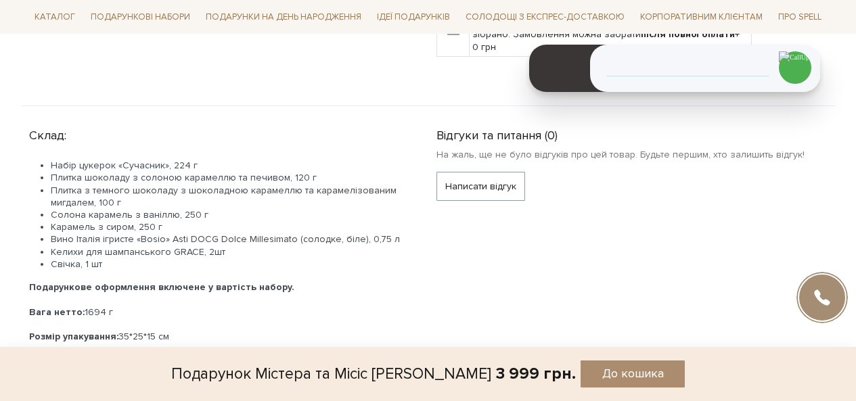
drag, startPoint x: 380, startPoint y: 240, endPoint x: 74, endPoint y: 243, distance: 305.8
click at [74, 243] on li "Вино Італія ігристе «Bosio» Asti DOCG Dolce Millesimato (солодке, біле), 0,75 л" at bounding box center [227, 239] width 353 height 12
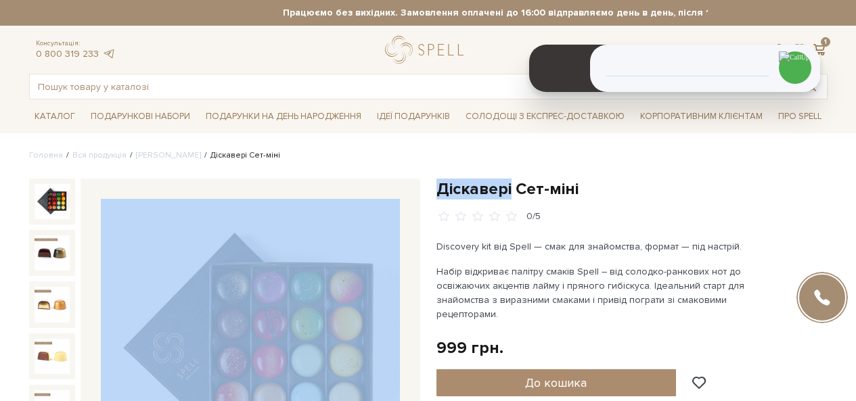
drag, startPoint x: 510, startPoint y: 189, endPoint x: 424, endPoint y: 187, distance: 86.6
click at [453, 191] on h1 "Діскавері Сет-міні" at bounding box center [631, 189] width 391 height 21
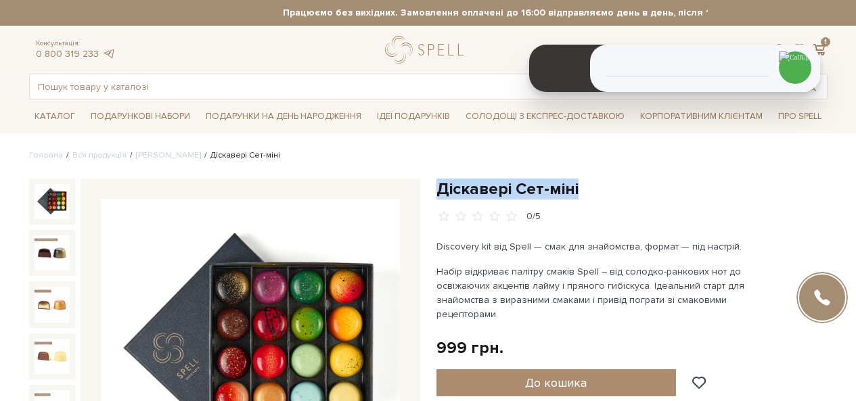
click at [453, 191] on h1 "Діскавері Сет-міні" at bounding box center [631, 189] width 391 height 21
copy div "Діскавері Сет-міні"
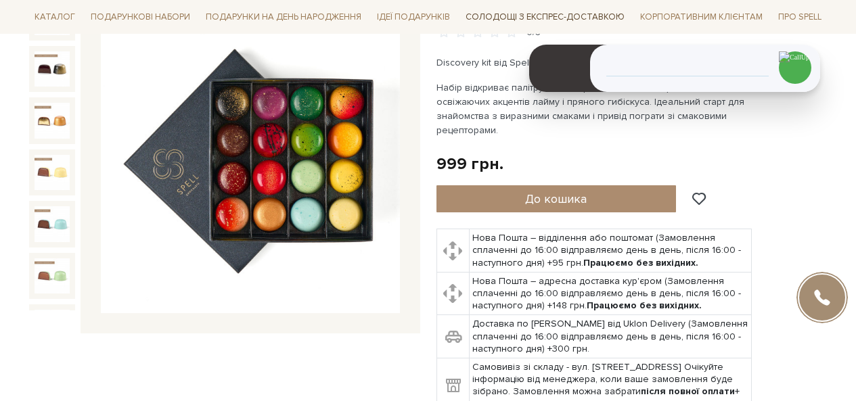
scroll to position [406, 0]
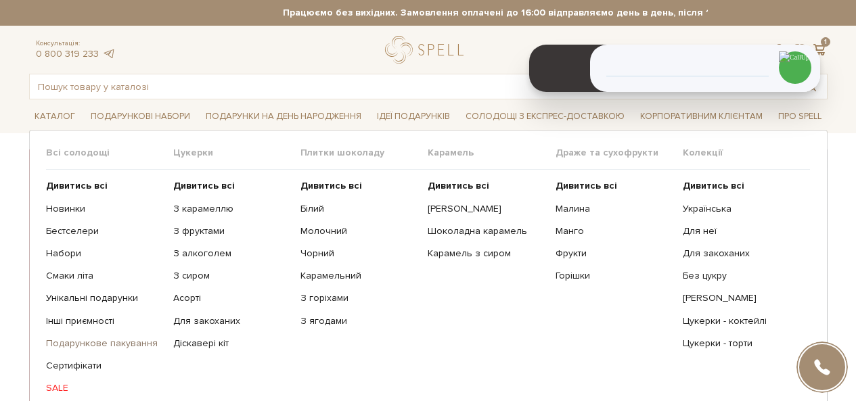
click at [101, 348] on link "Подарункове пакування" at bounding box center [104, 344] width 117 height 12
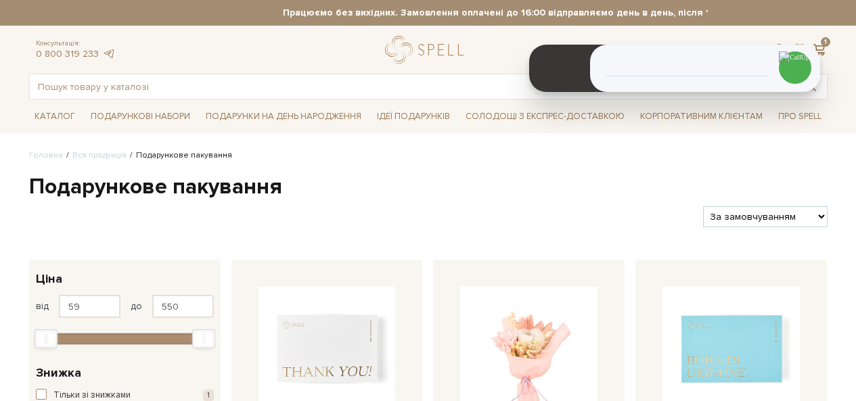
click at [749, 214] on select "За замовчуванням За Ціною (зростання) За Ціною (зменшення) Новинки За популярні…" at bounding box center [765, 216] width 124 height 21
select select "https://spellchocolate.com/our-productions/podarunkov%D1%96-paketi/?sort=p.pric…"
click at [703, 206] on select "За замовчуванням За Ціною (зростання) За Ціною (зменшення) Новинки За популярні…" at bounding box center [765, 216] width 124 height 21
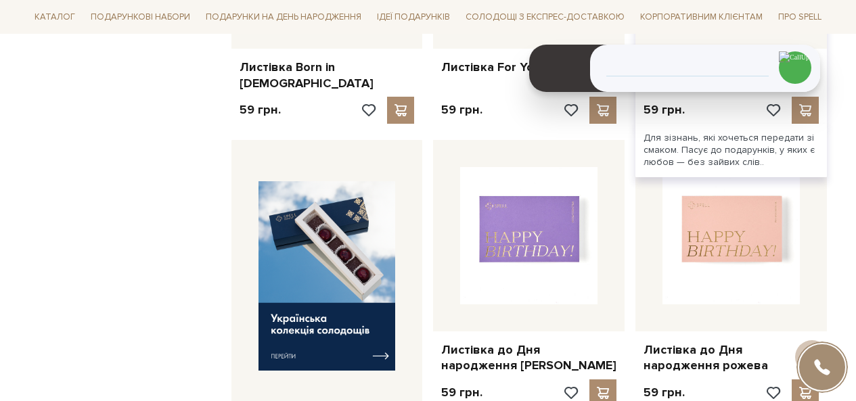
scroll to position [406, 0]
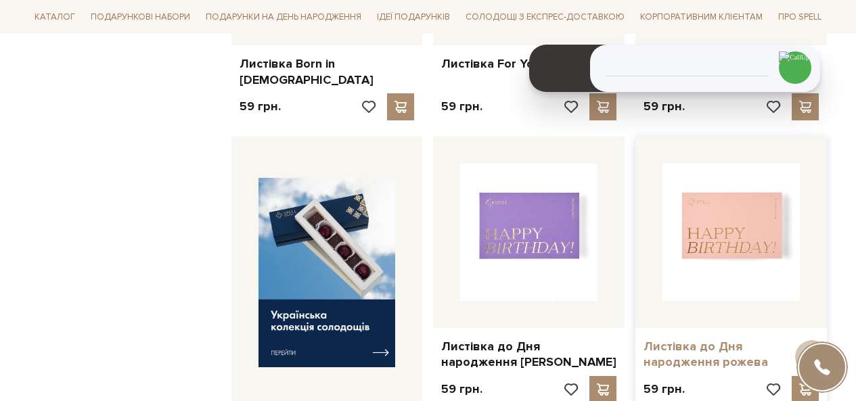
click at [691, 339] on link "Листівка до Дня народження рожева" at bounding box center [730, 355] width 175 height 32
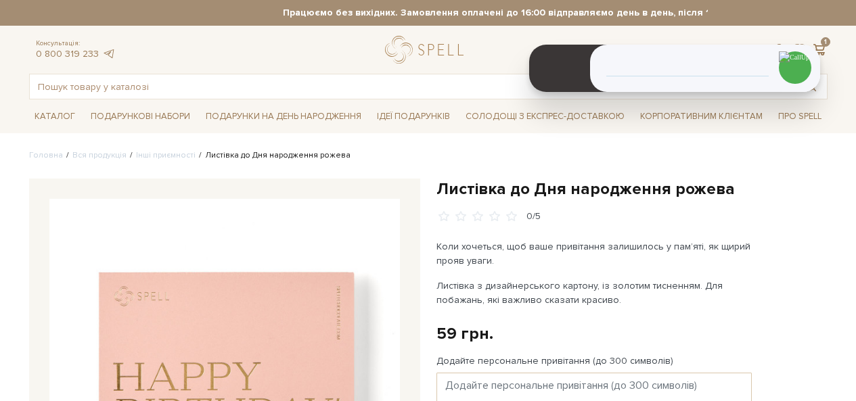
click at [534, 187] on h1 "Листівка до Дня народження рожева" at bounding box center [631, 189] width 391 height 21
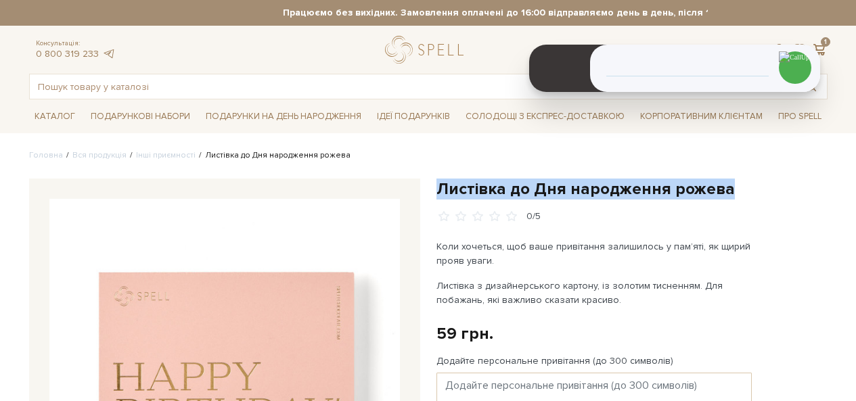
click at [534, 187] on h1 "Листівка до Дня народження рожева" at bounding box center [631, 189] width 391 height 21
copy div "Листівка до Дня народження рожева"
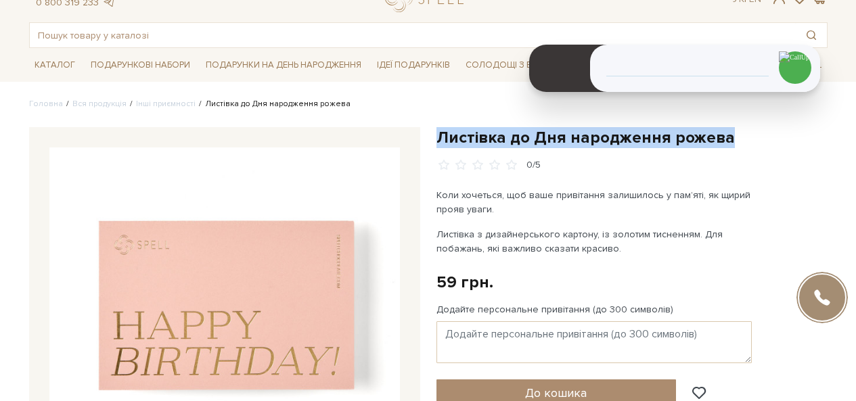
scroll to position [135, 0]
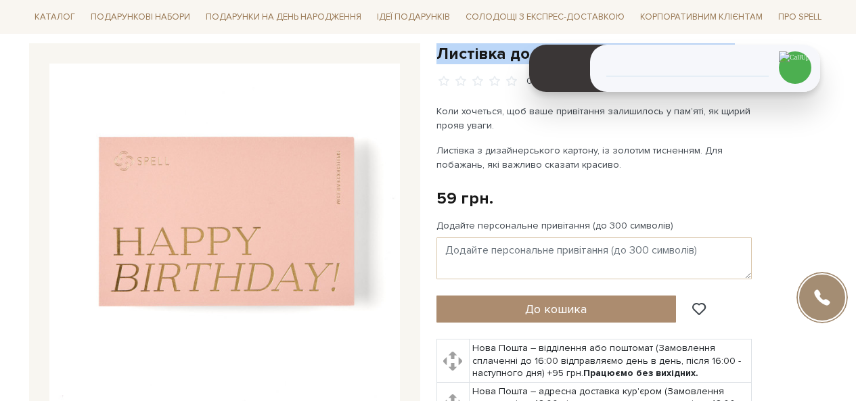
click at [494, 55] on h1 "Листівка до Дня народження рожева" at bounding box center [631, 53] width 391 height 21
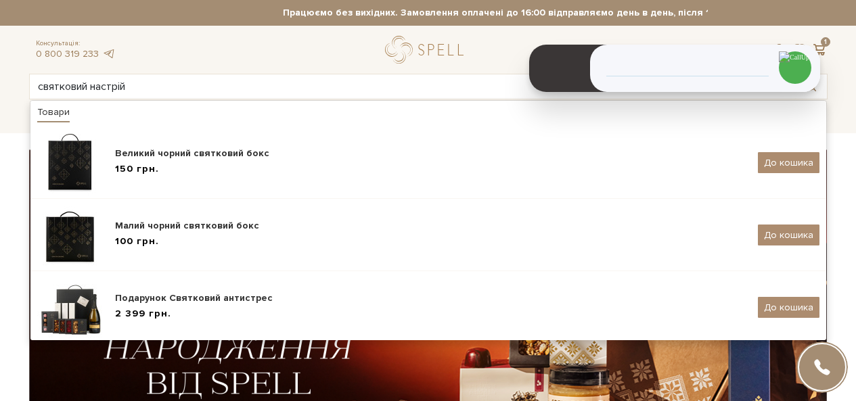
type input "святковий настрій"
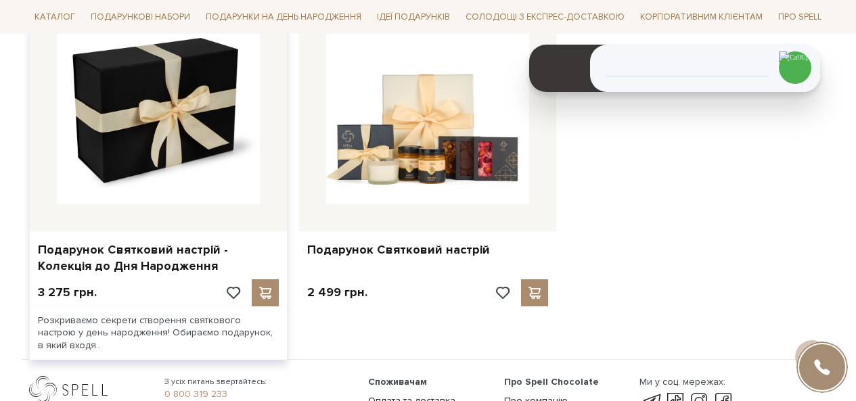
scroll to position [338, 0]
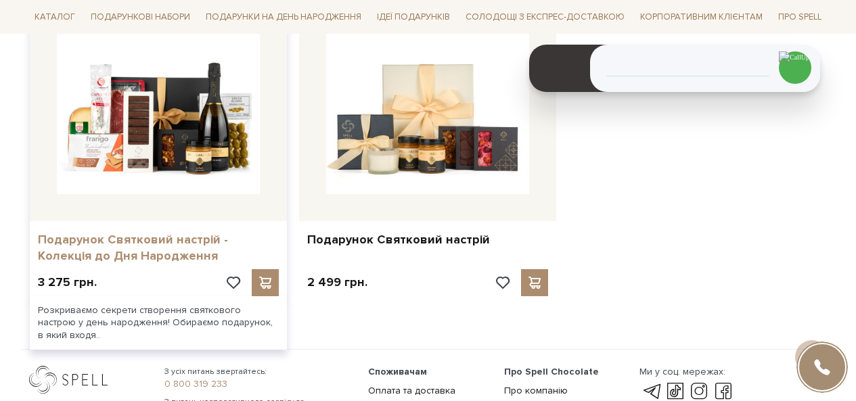
click at [103, 248] on link "Подарунок Святковий настрій - Колекція до Дня Народження" at bounding box center [158, 248] width 241 height 32
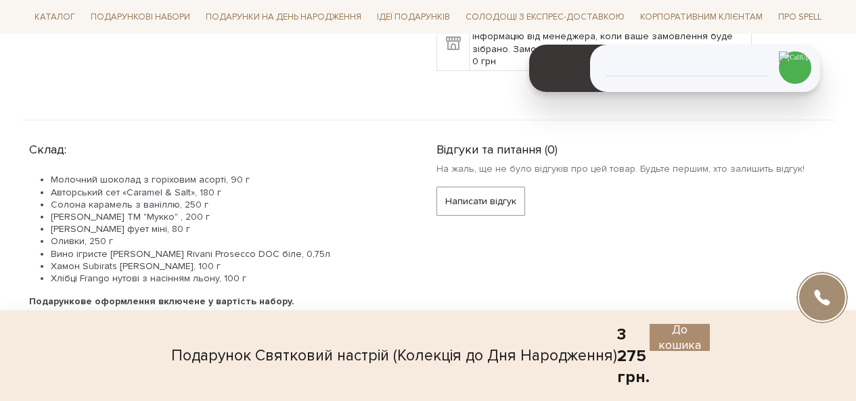
scroll to position [812, 0]
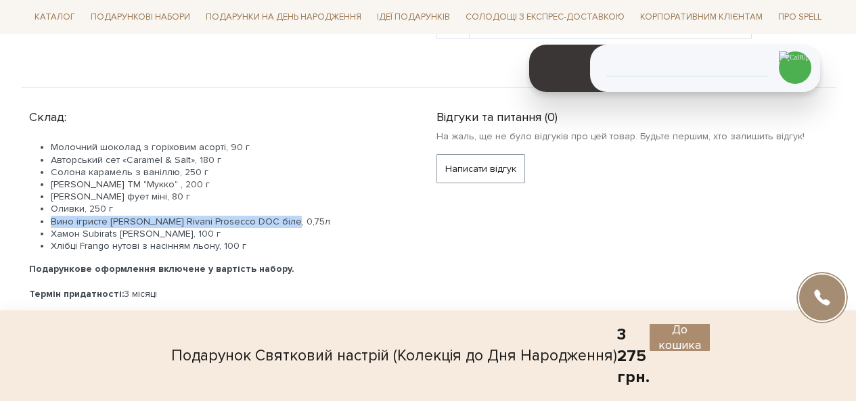
drag, startPoint x: 279, startPoint y: 223, endPoint x: 45, endPoint y: 221, distance: 234.1
click at [45, 221] on ul "Молочний шоколад з горіховим асорті, 90 г Авторський сет «Caramel & Salt», 180 …" at bounding box center [216, 196] width 375 height 111
copy li "Вино ігристе [PERSON_NAME] Rivani Prosecco DOC біле, 0,75л"
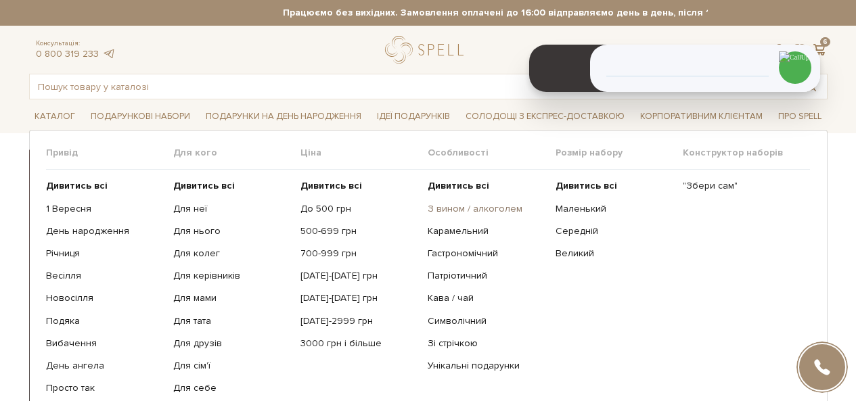
click at [462, 207] on link "З вином / алкоголем" at bounding box center [486, 209] width 117 height 12
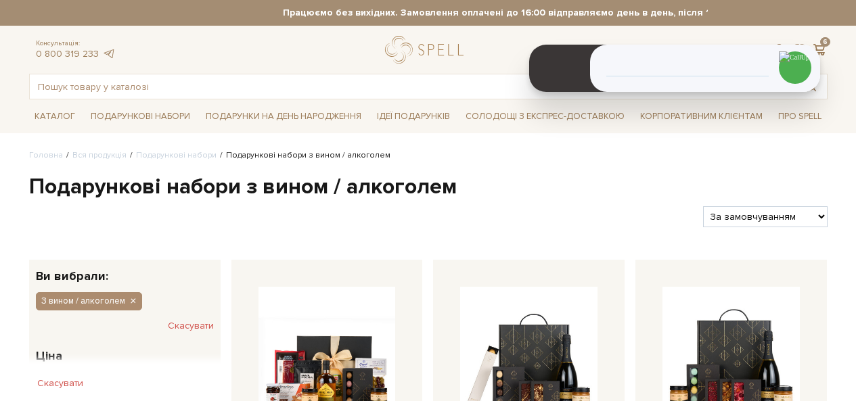
click at [756, 217] on select "За замовчуванням За Ціною (зростання) За Ціною (зменшення) Новинки За популярні…" at bounding box center [765, 216] width 124 height 21
select select "https://spellchocolate.com/our-productions/podarunkovi-box/z-vinom-alkogolem?so…"
click at [703, 206] on select "За замовчуванням За Ціною (зростання) За Ціною (зменшення) Новинки За популярні…" at bounding box center [765, 216] width 124 height 21
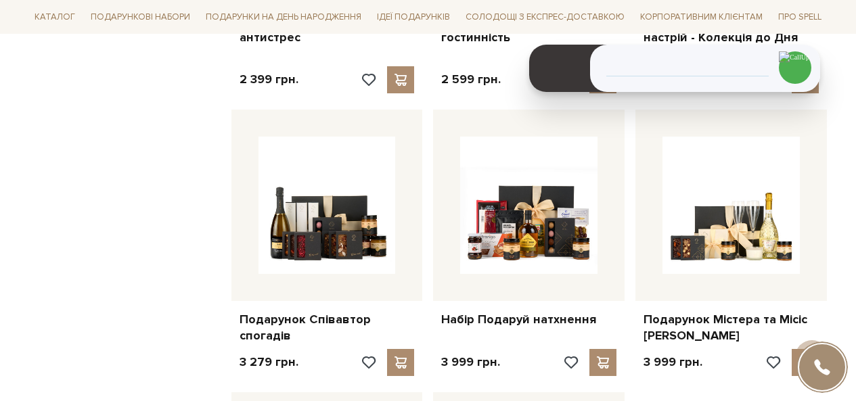
scroll to position [1353, 0]
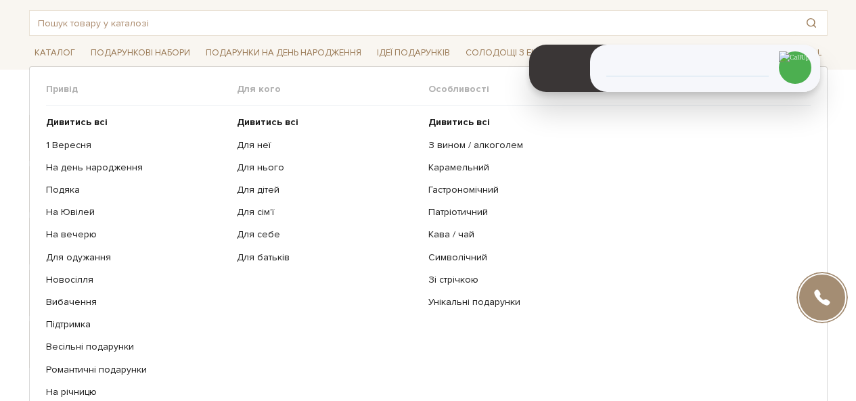
scroll to position [203, 0]
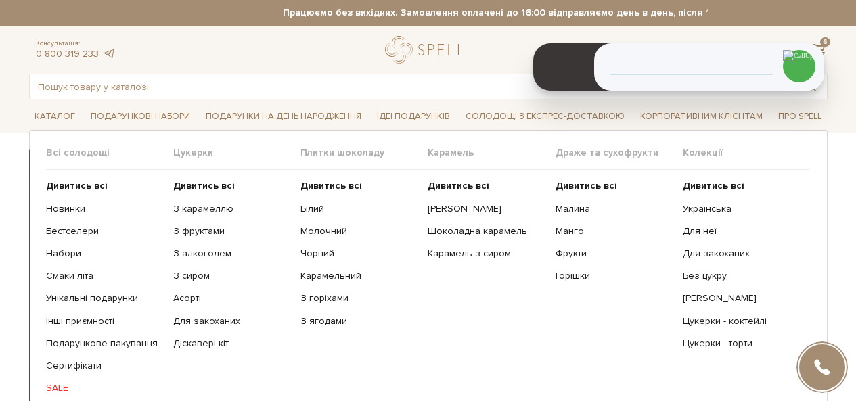
click at [60, 388] on link "SALE" at bounding box center [104, 388] width 117 height 12
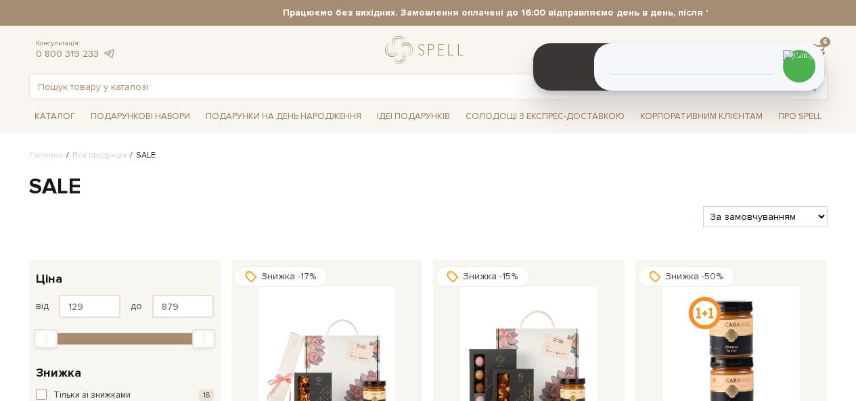
click at [752, 222] on select "За замовчуванням За Ціною (зростання) За Ціною (зменшення) Новинки За популярні…" at bounding box center [765, 216] width 124 height 21
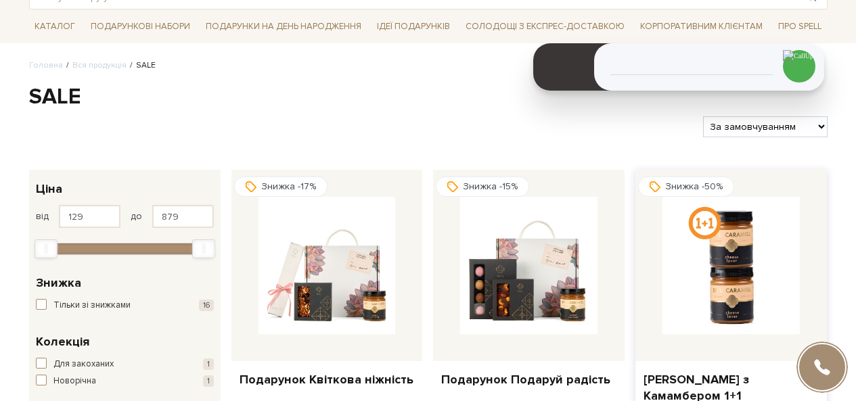
scroll to position [203, 0]
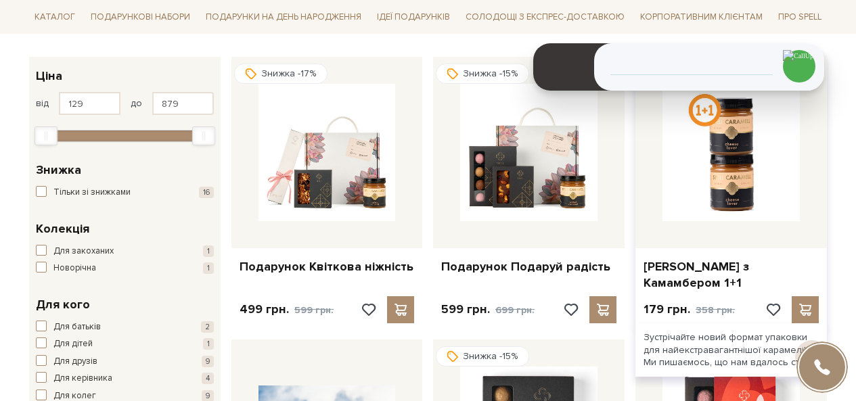
click at [724, 223] on div at bounding box center [730, 152] width 191 height 191
click at [708, 267] on link "[PERSON_NAME] з Камамбером 1+1" at bounding box center [730, 275] width 175 height 32
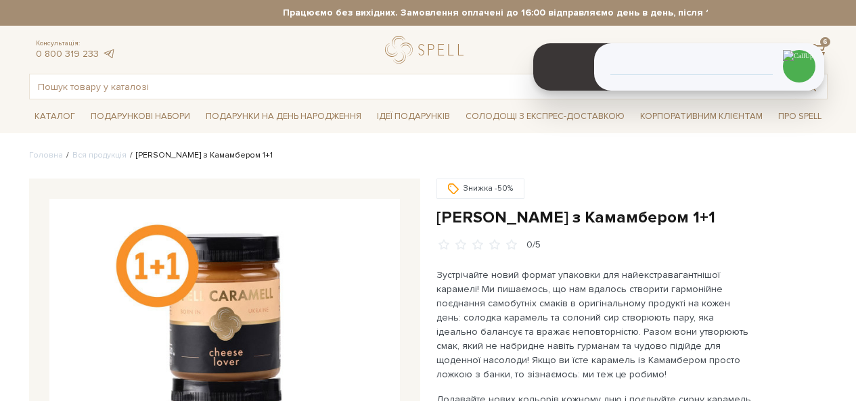
click at [516, 208] on h1 "[PERSON_NAME] з Камамбером 1+1" at bounding box center [631, 217] width 391 height 21
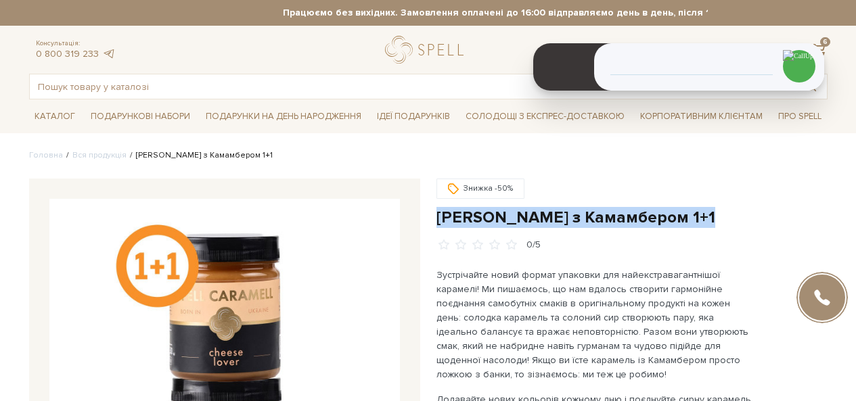
click at [516, 208] on h1 "[PERSON_NAME] з Камамбером 1+1" at bounding box center [631, 217] width 391 height 21
copy div "[PERSON_NAME] з Камамбером 1+1"
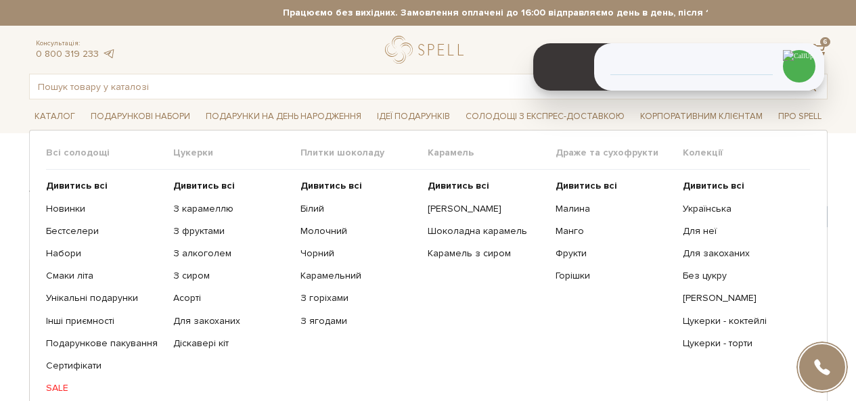
click at [190, 179] on ul "Дивитись всі З карамеллю З фруктами З алкоголем З сиром Асорті" at bounding box center [236, 287] width 127 height 235
click at [192, 185] on b "Дивитись всі" at bounding box center [204, 186] width 62 height 12
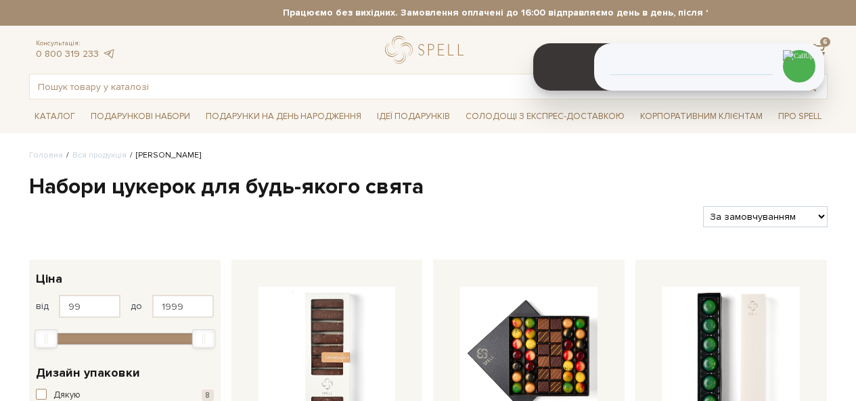
click at [725, 214] on select "За замовчуванням За Ціною (зростання) За Ціною (зменшення) Новинки За популярні…" at bounding box center [765, 216] width 124 height 21
select select "[URL][DOMAIN_NAME]"
click at [703, 206] on select "За замовчуванням За Ціною (зростання) За Ціною (зменшення) Новинки За популярні…" at bounding box center [765, 216] width 124 height 21
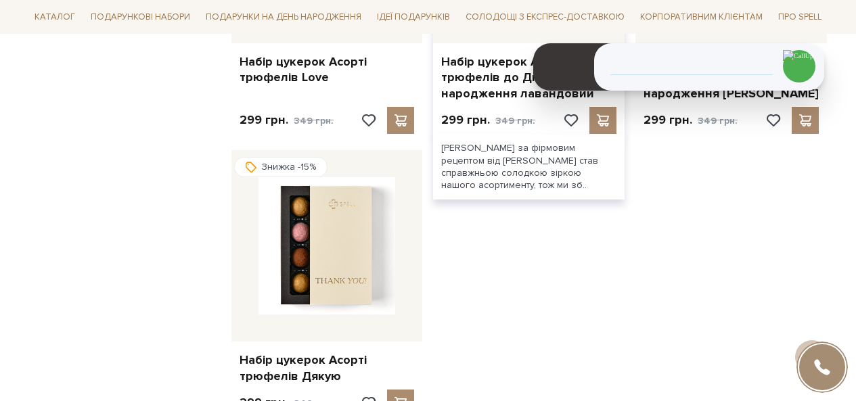
scroll to position [1691, 0]
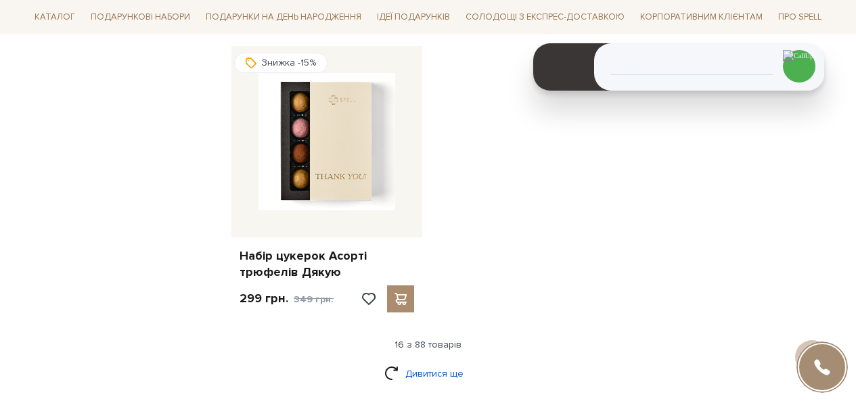
drag, startPoint x: 432, startPoint y: 359, endPoint x: 433, endPoint y: 365, distance: 6.9
click at [434, 367] on link "Дивитися ще" at bounding box center [428, 374] width 88 height 24
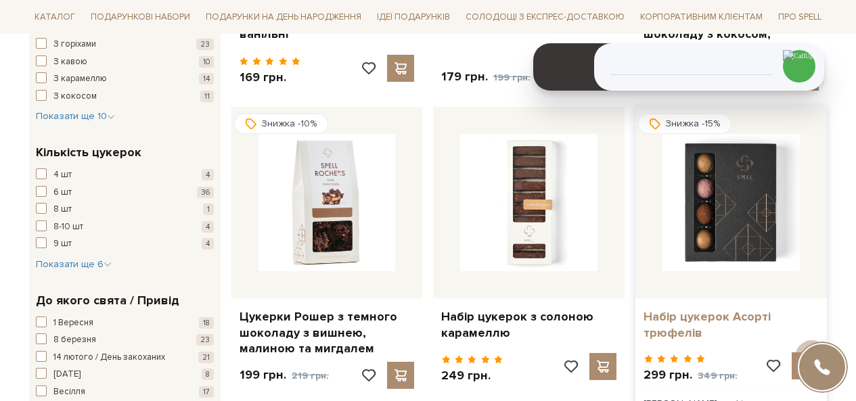
scroll to position [1083, 0]
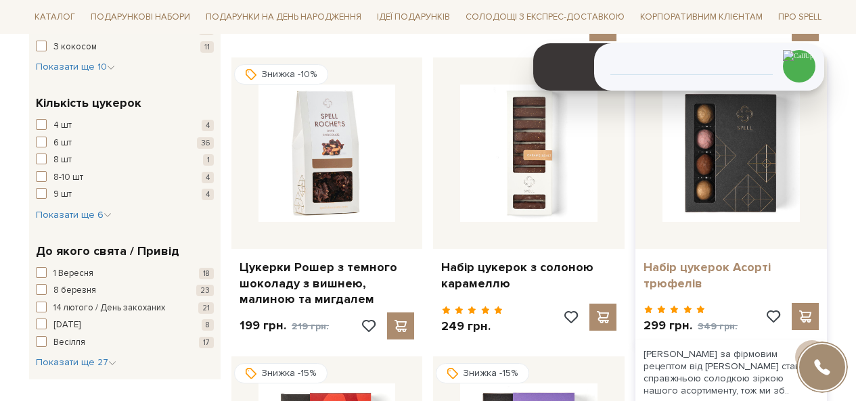
click at [673, 275] on link "Набір цукерок Асорті трюфелів" at bounding box center [730, 276] width 175 height 32
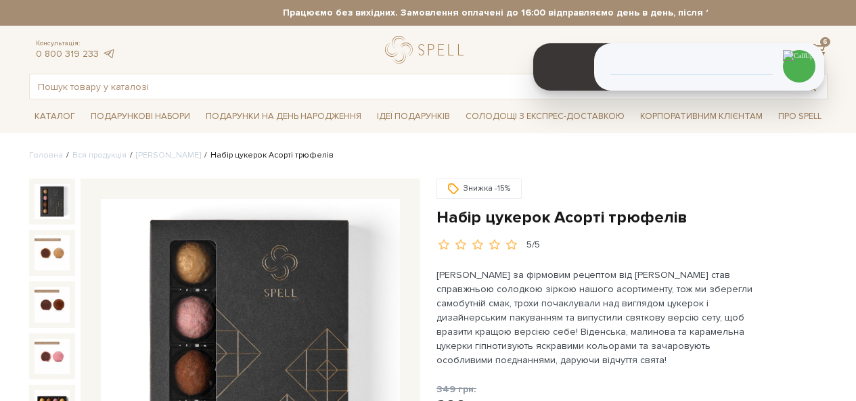
click at [532, 219] on h1 "Набір цукерок Асорті трюфелів" at bounding box center [631, 217] width 391 height 21
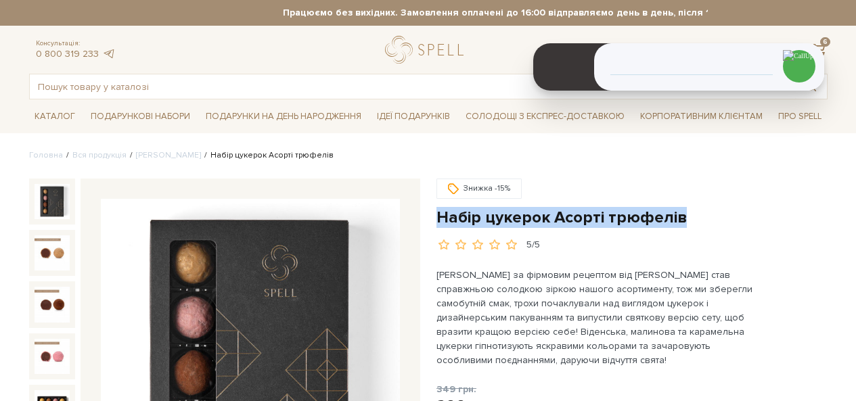
click at [532, 219] on h1 "Набір цукерок Асорті трюфелів" at bounding box center [631, 217] width 391 height 21
